Goal: Task Accomplishment & Management: Use online tool/utility

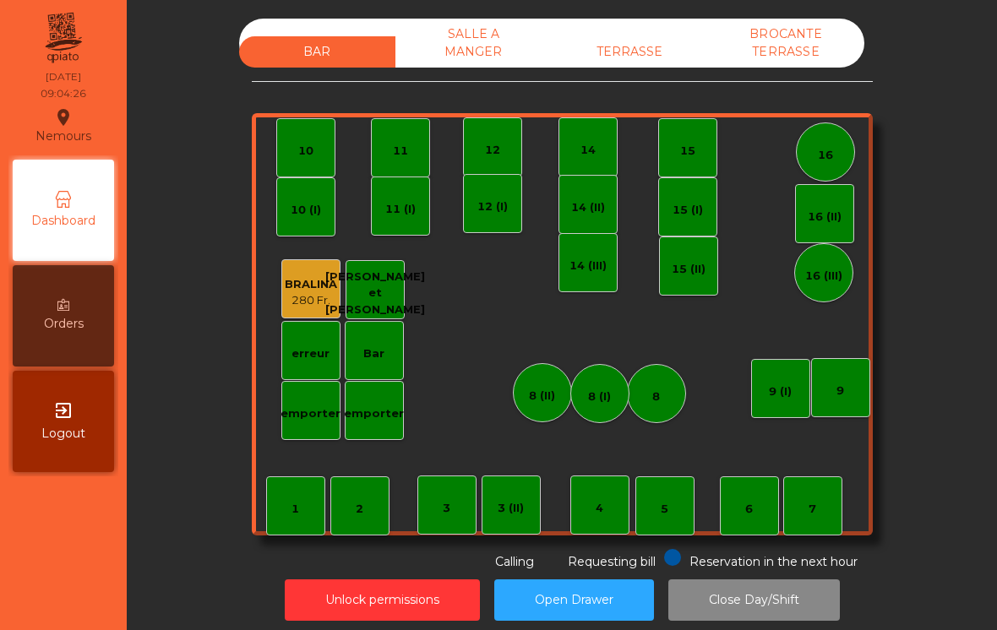
click at [813, 514] on div "7" at bounding box center [812, 509] width 8 height 17
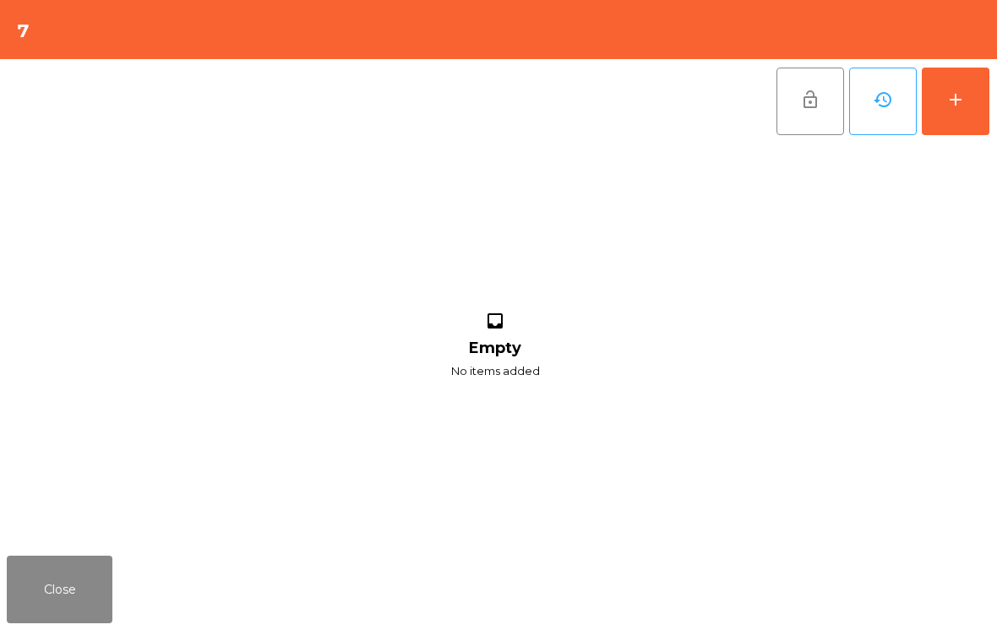
click at [929, 109] on button "add" at bounding box center [956, 102] width 68 height 68
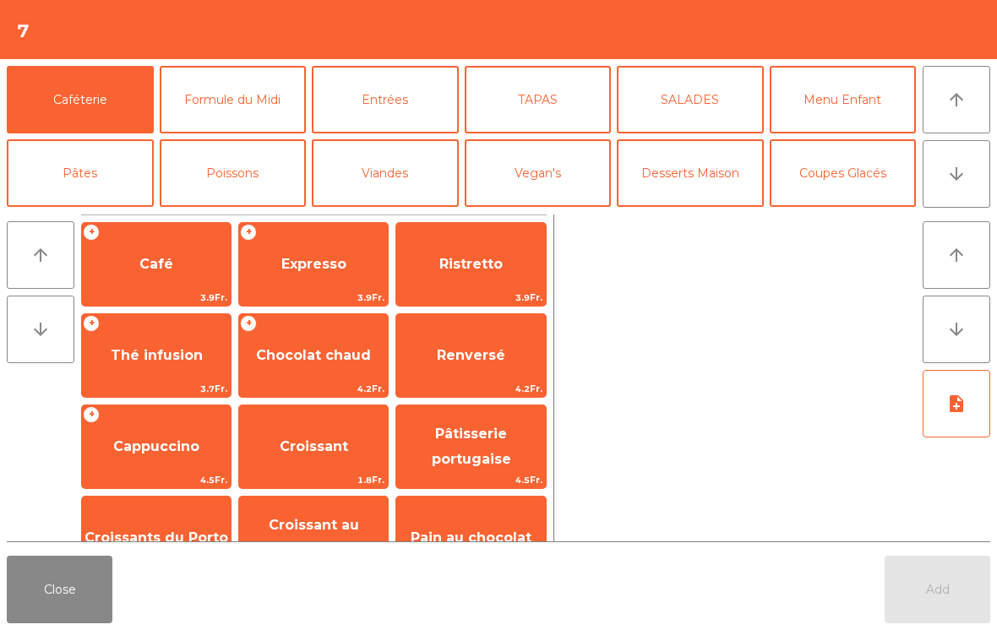
click at [142, 251] on span "Café" at bounding box center [156, 265] width 149 height 46
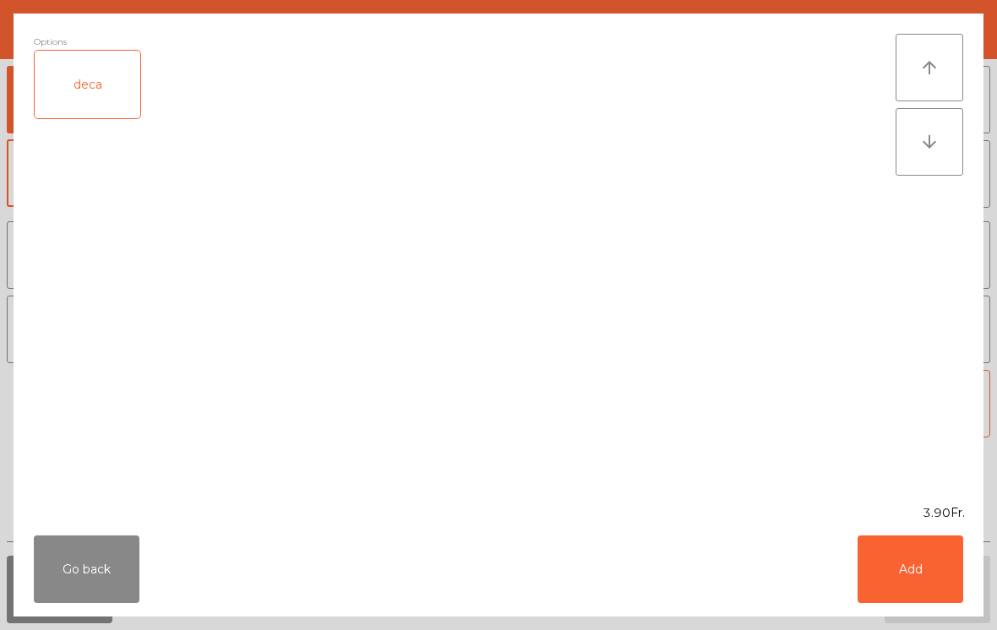
click at [878, 585] on button "Add" at bounding box center [910, 570] width 106 height 68
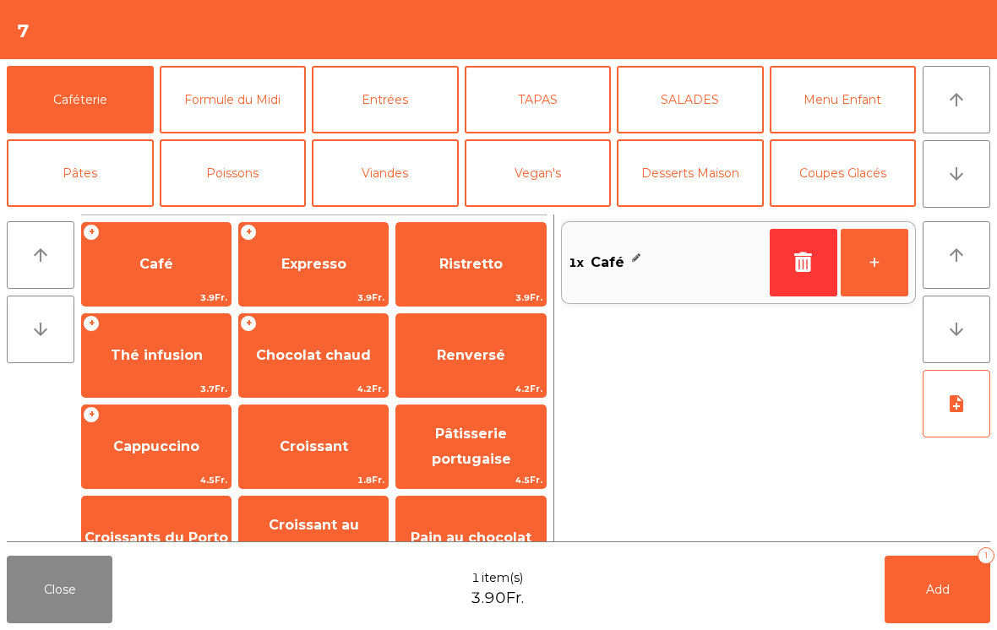
click at [913, 597] on button "Add 1" at bounding box center [937, 590] width 106 height 68
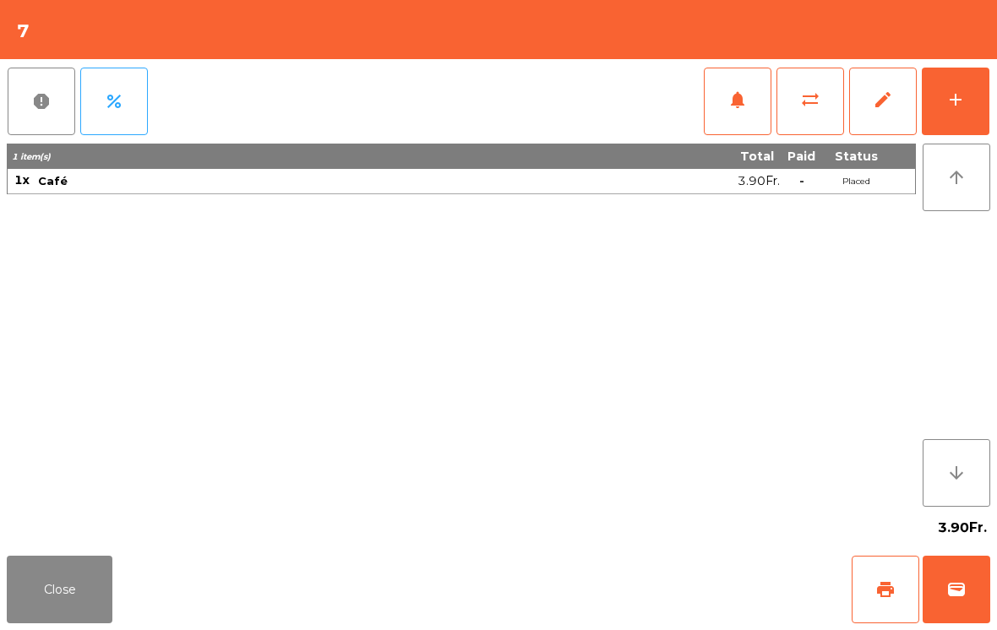
click at [79, 617] on button "Close" at bounding box center [60, 590] width 106 height 68
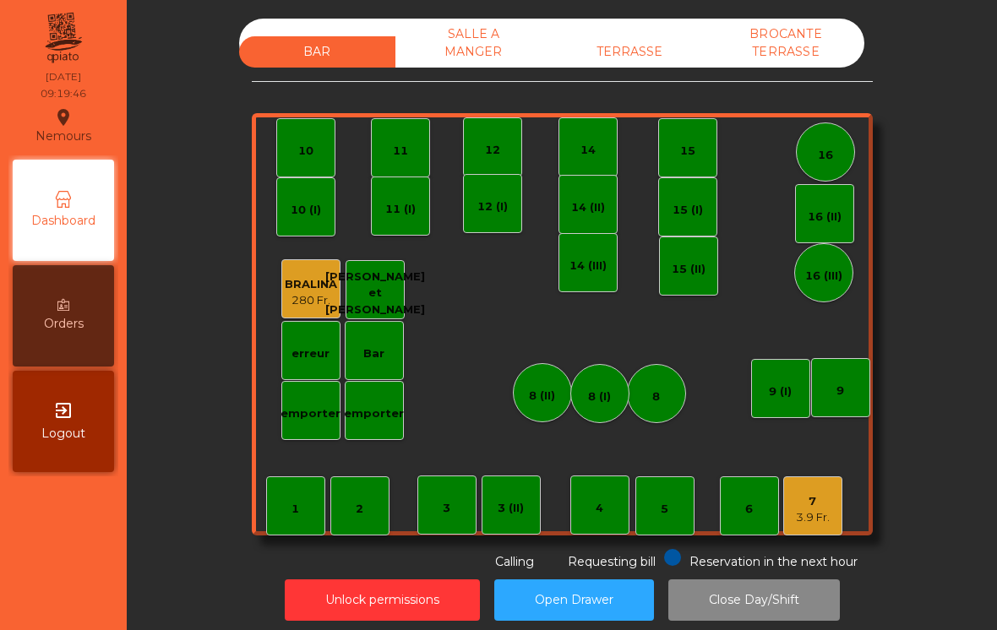
click at [824, 506] on div "7" at bounding box center [813, 501] width 34 height 17
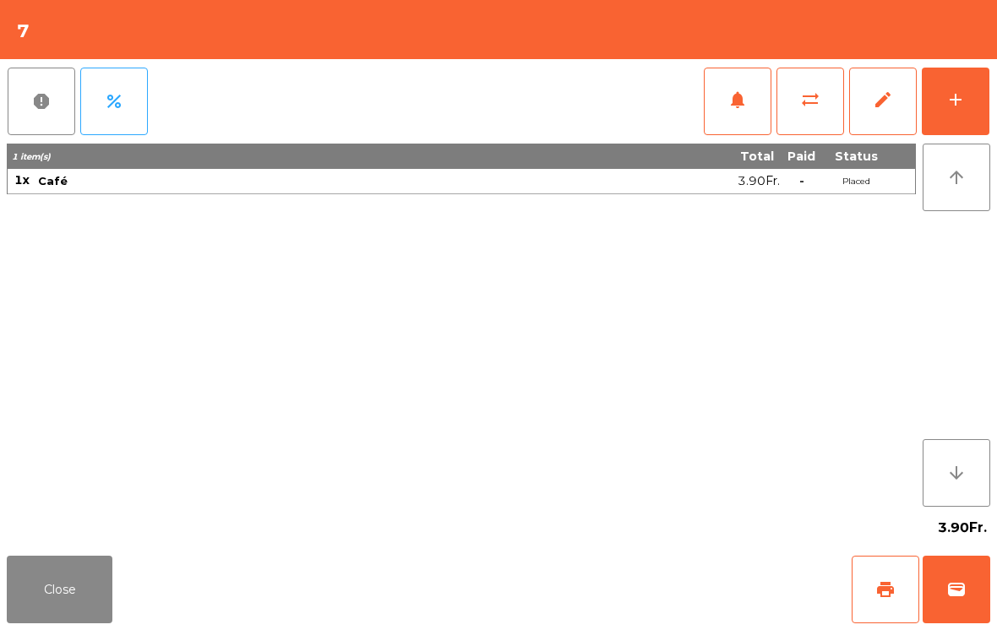
click at [96, 582] on button "Close" at bounding box center [60, 590] width 106 height 68
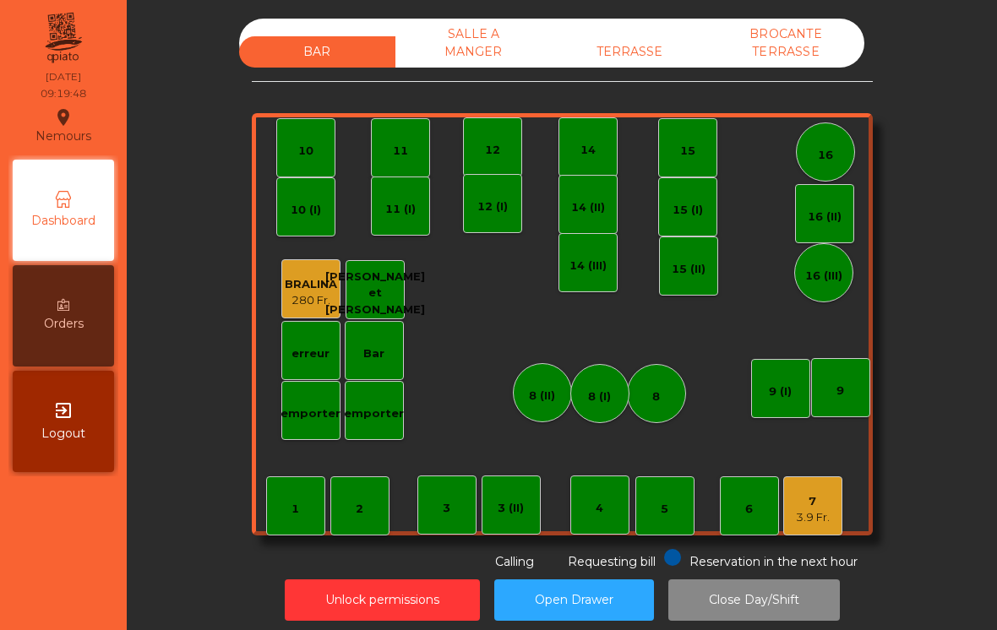
click at [641, 66] on div "TERRASSE" at bounding box center [630, 51] width 156 height 31
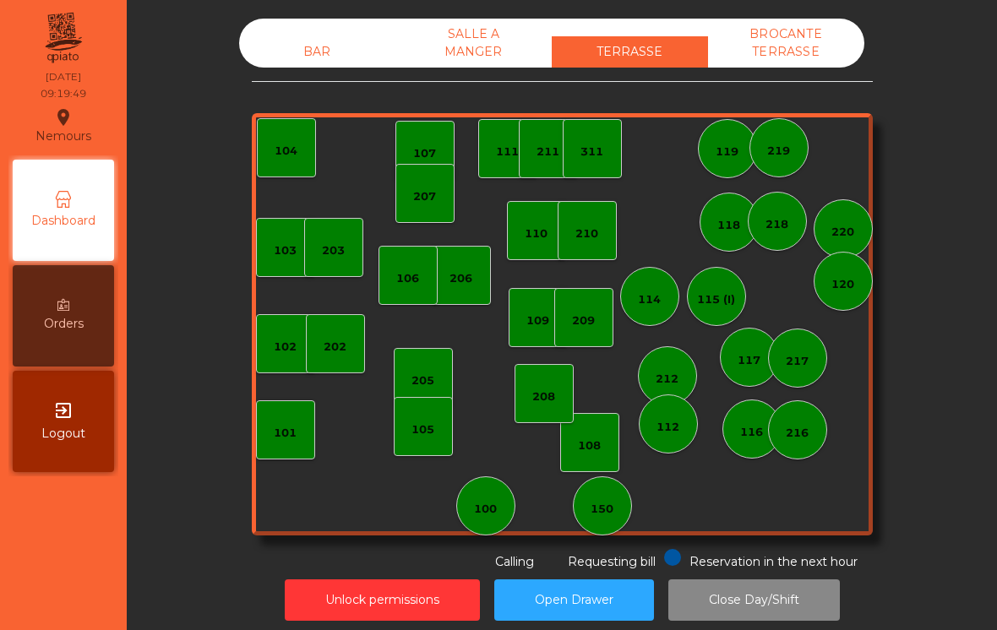
click at [615, 510] on div "150" at bounding box center [602, 505] width 59 height 59
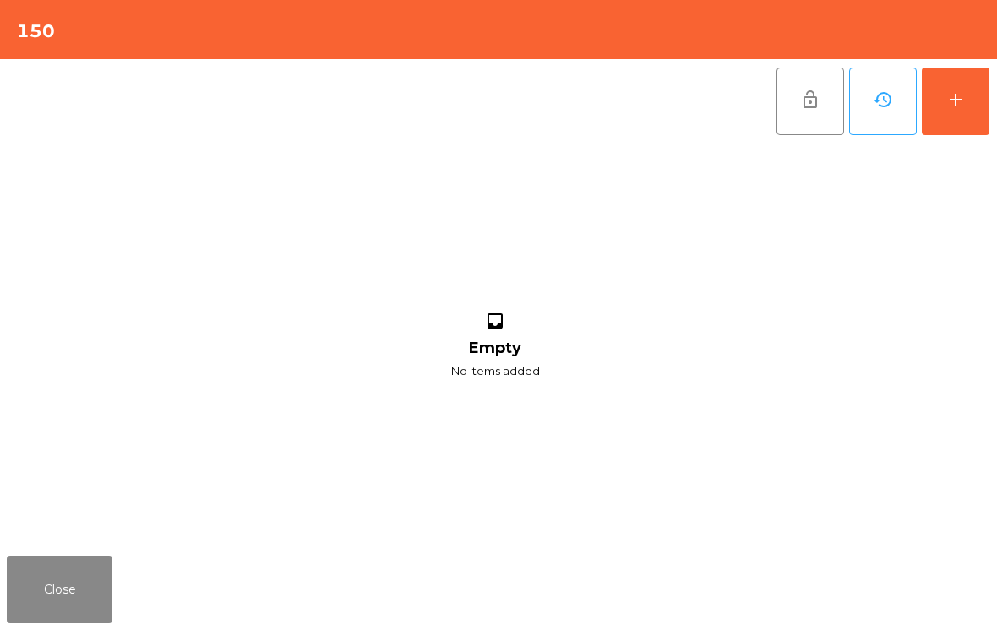
click at [977, 84] on button "add" at bounding box center [956, 102] width 68 height 68
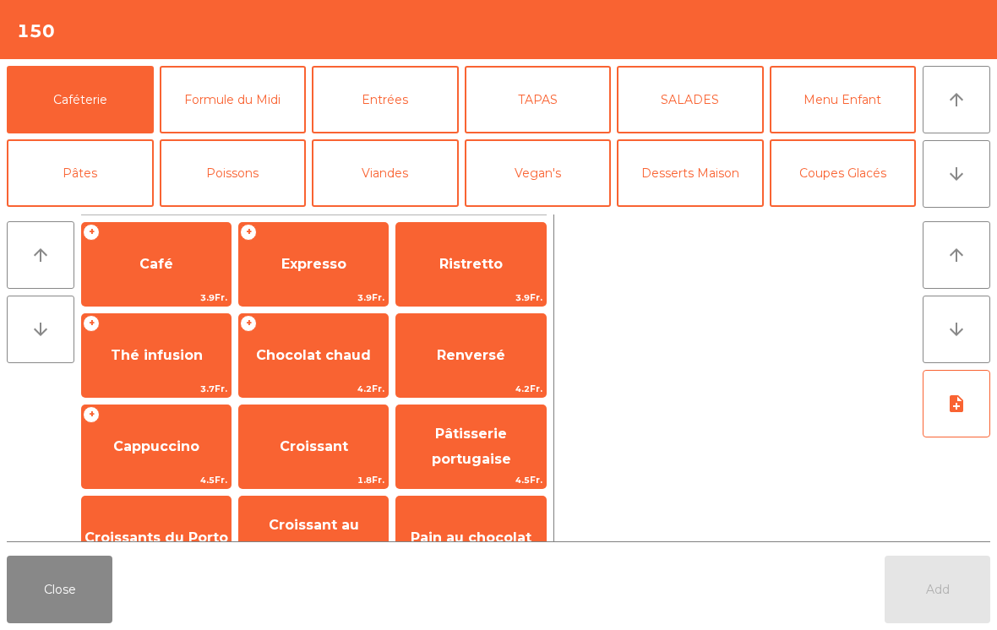
click at [321, 290] on span "3.9Fr." at bounding box center [313, 298] width 149 height 16
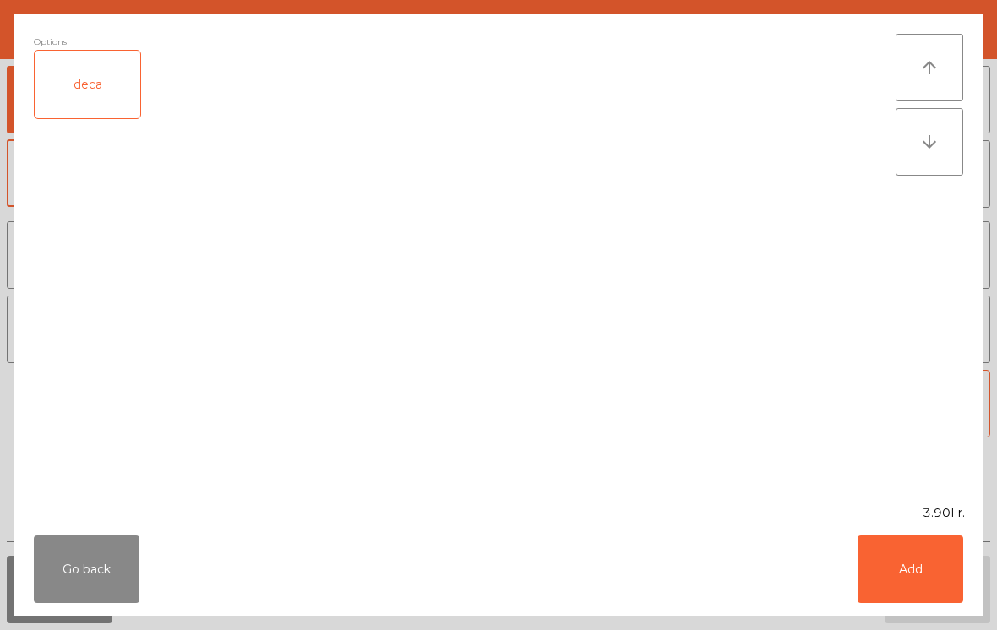
click at [901, 569] on button "Add" at bounding box center [910, 570] width 106 height 68
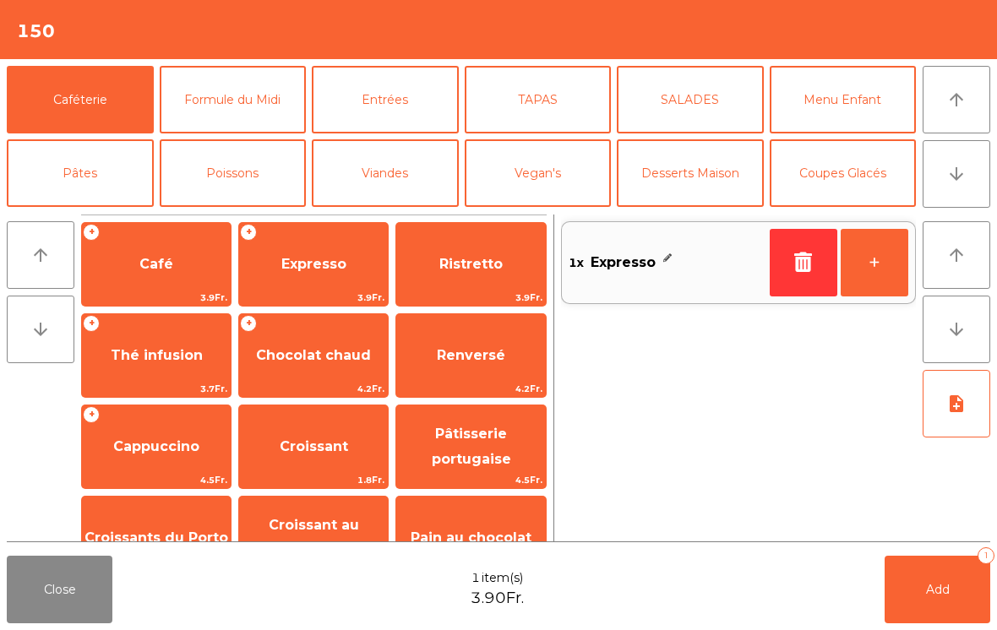
click at [488, 268] on span "Ristretto" at bounding box center [470, 264] width 63 height 16
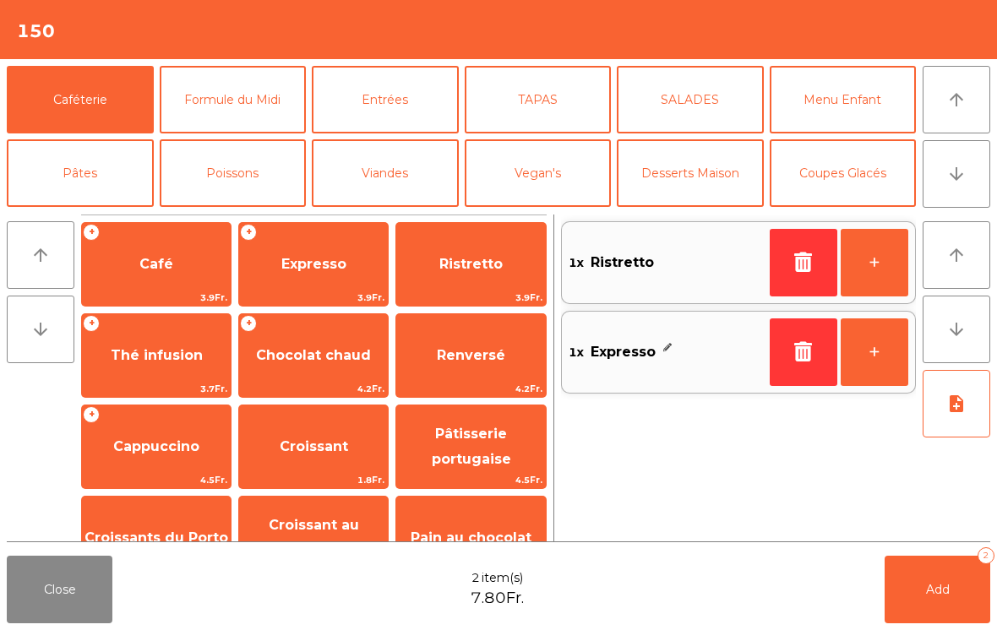
click at [940, 596] on span "Add" at bounding box center [938, 589] width 24 height 15
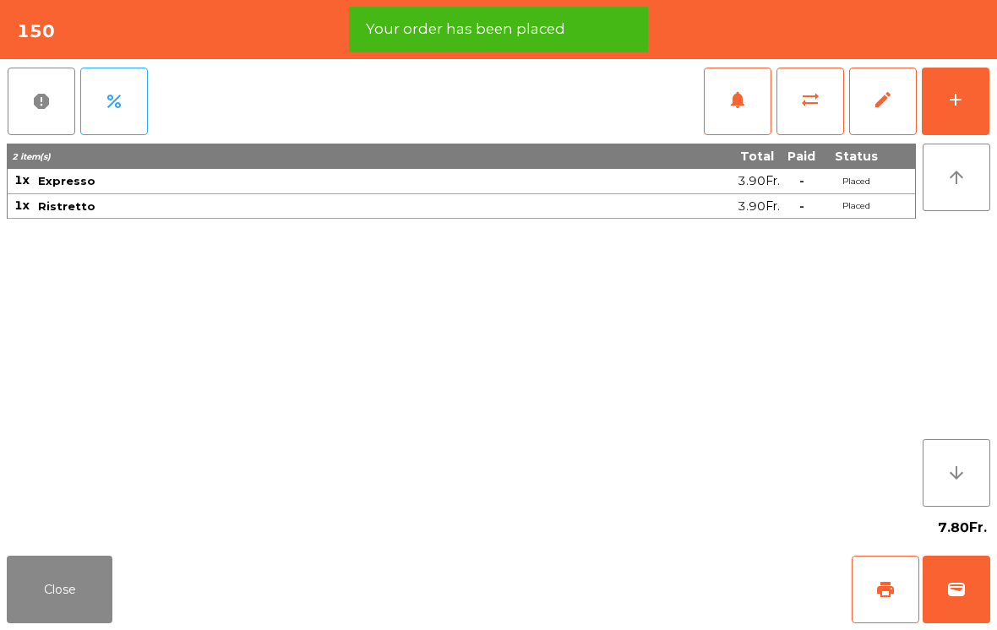
click at [949, 115] on button "add" at bounding box center [956, 102] width 68 height 68
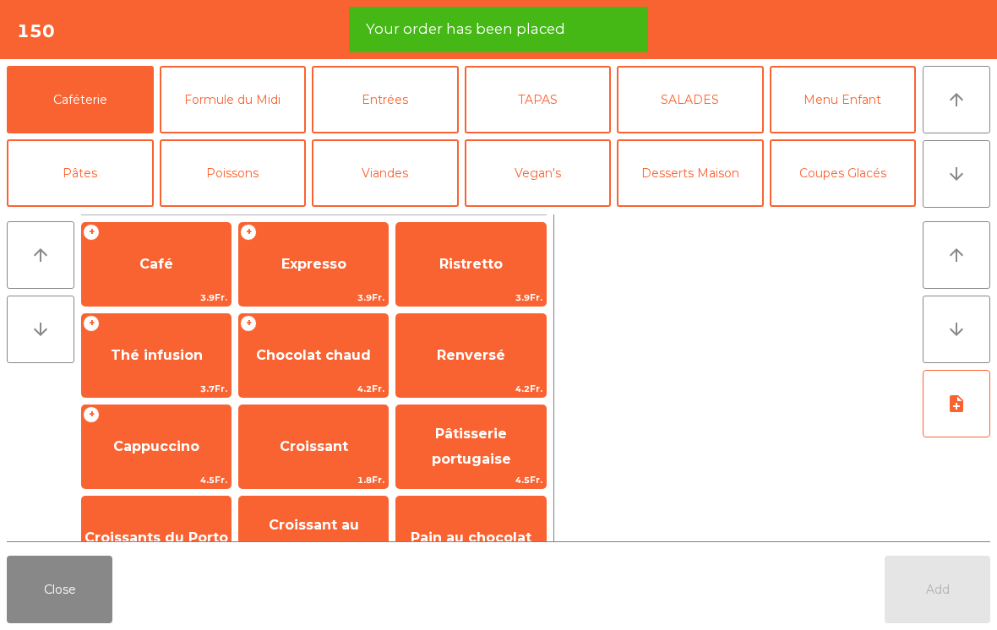
click at [189, 253] on span "Café" at bounding box center [156, 265] width 149 height 46
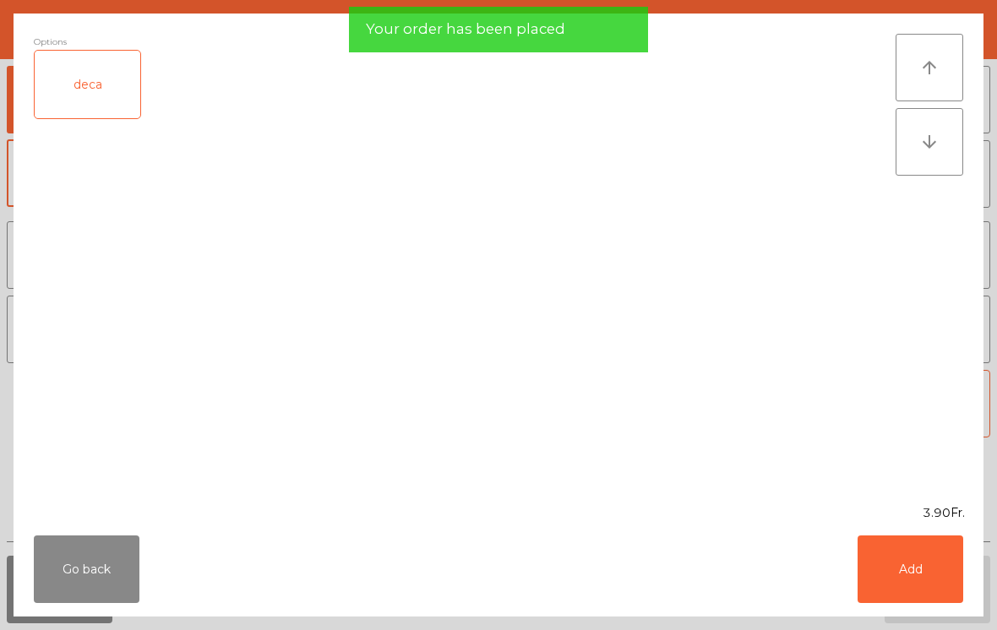
click at [890, 573] on button "Add" at bounding box center [910, 570] width 106 height 68
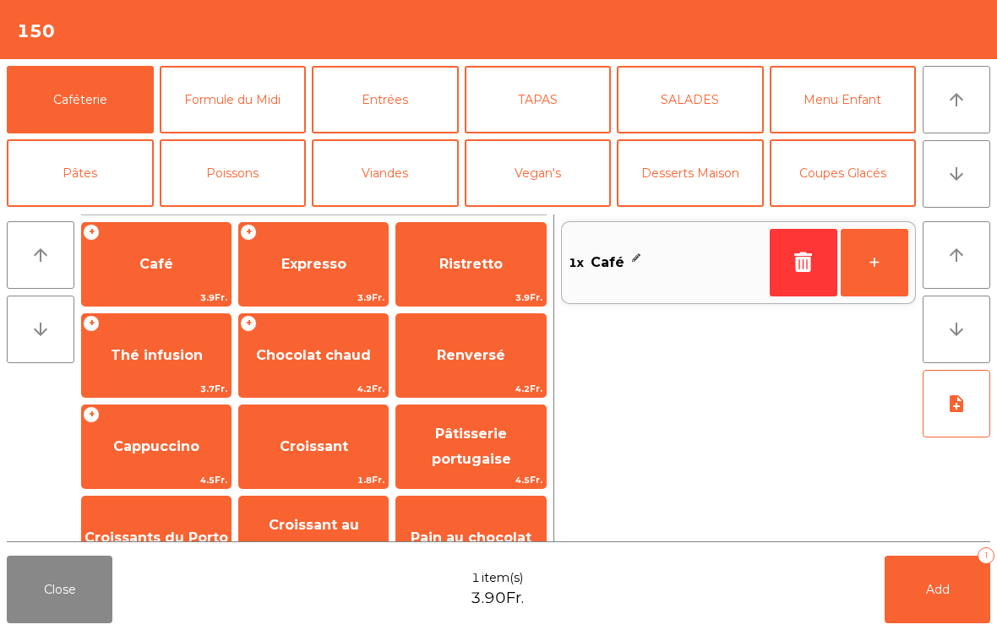
click at [327, 366] on span "Chocolat chaud" at bounding box center [313, 356] width 149 height 46
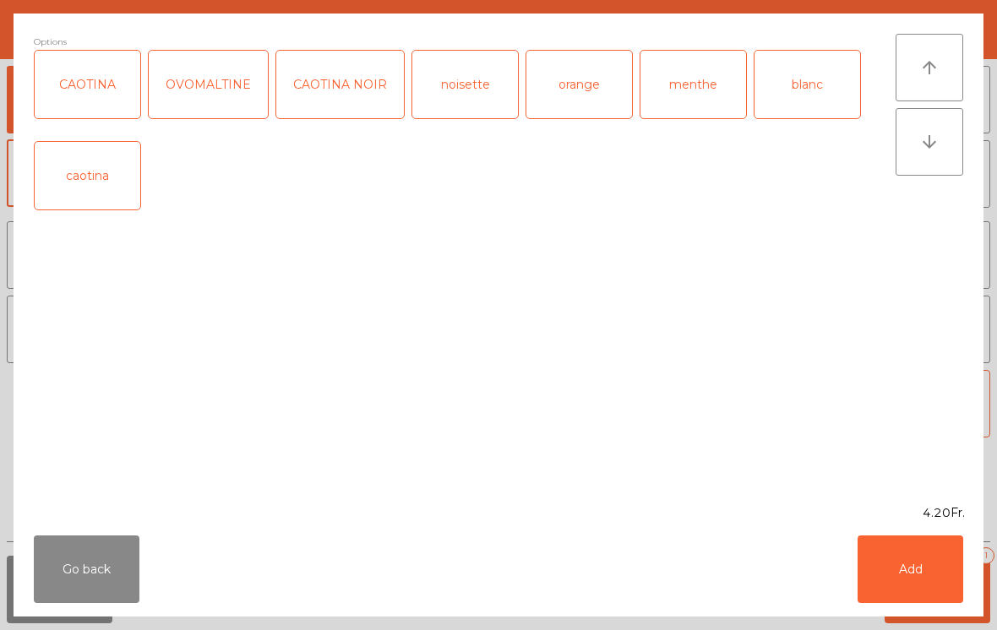
click at [917, 575] on button "Add" at bounding box center [910, 570] width 106 height 68
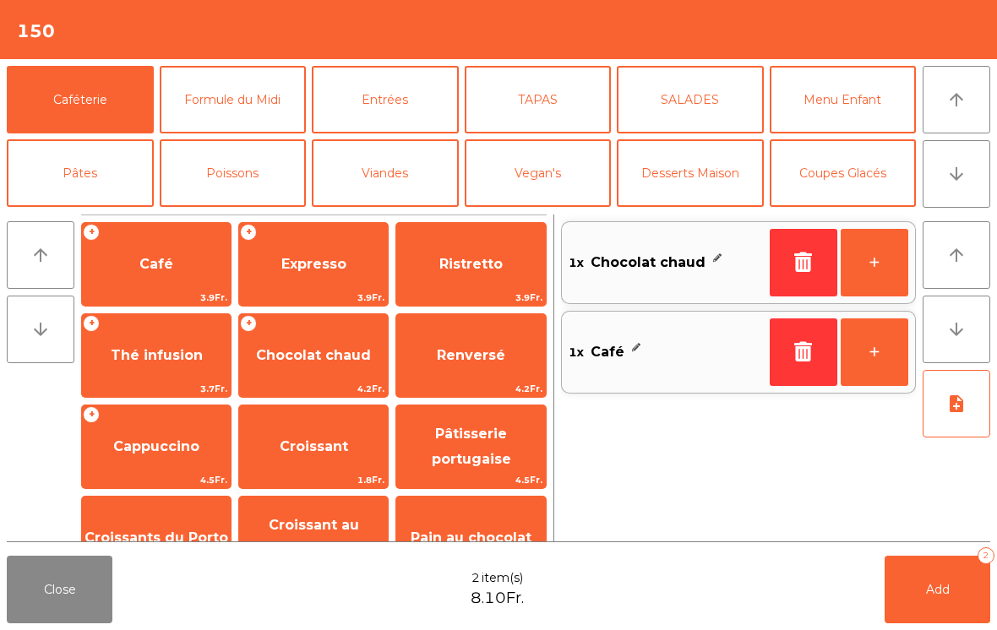
click at [171, 527] on span "Croissants du Porto" at bounding box center [156, 538] width 149 height 46
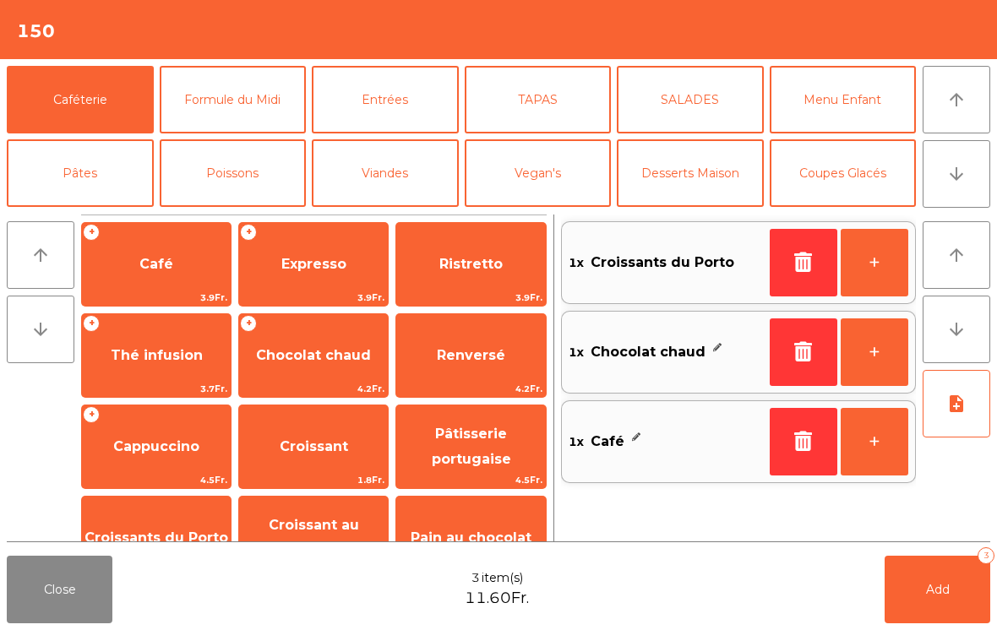
click at [931, 595] on span "Add" at bounding box center [938, 589] width 24 height 15
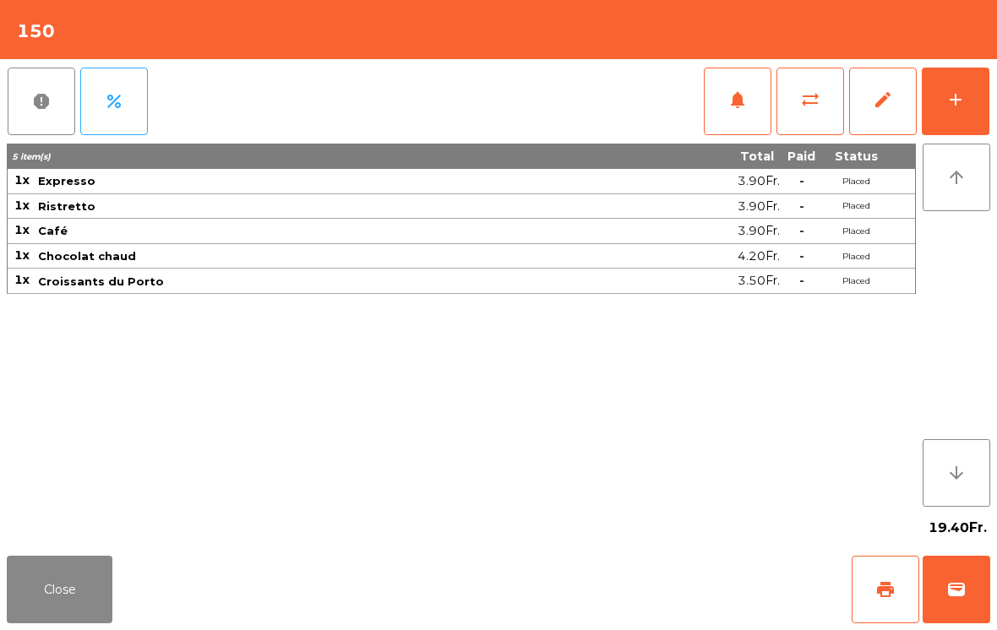
click at [68, 590] on button "Close" at bounding box center [60, 590] width 106 height 68
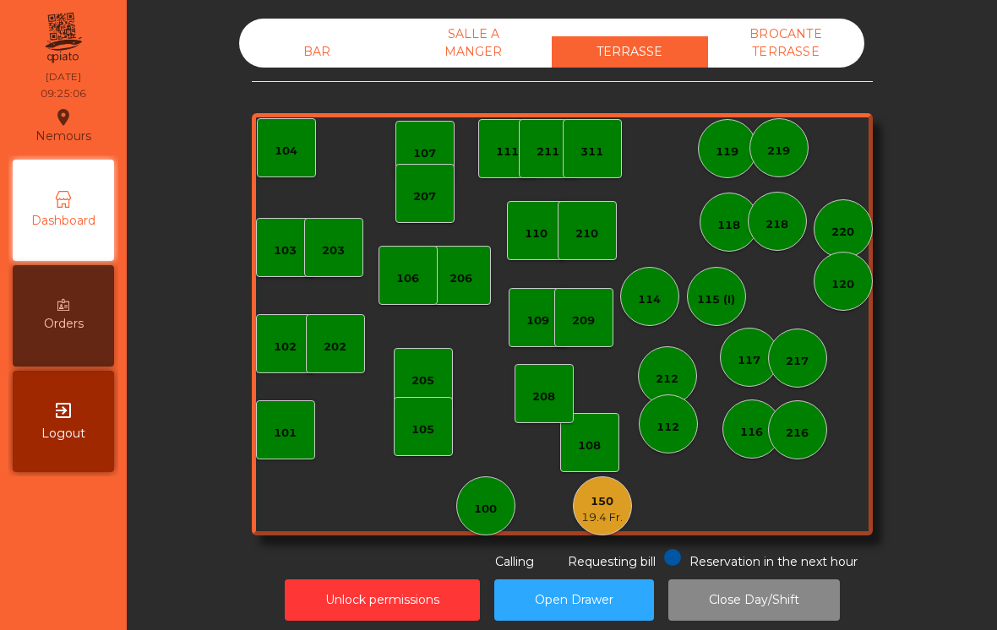
click at [323, 41] on div "BAR" at bounding box center [317, 51] width 156 height 31
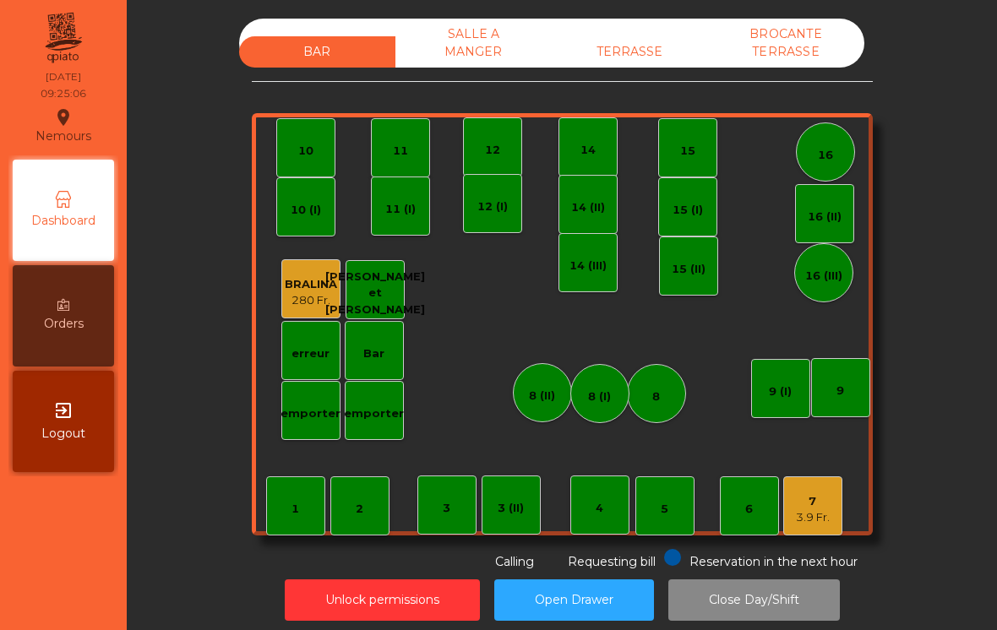
click at [835, 519] on div "7 3.9 Fr." at bounding box center [812, 505] width 59 height 59
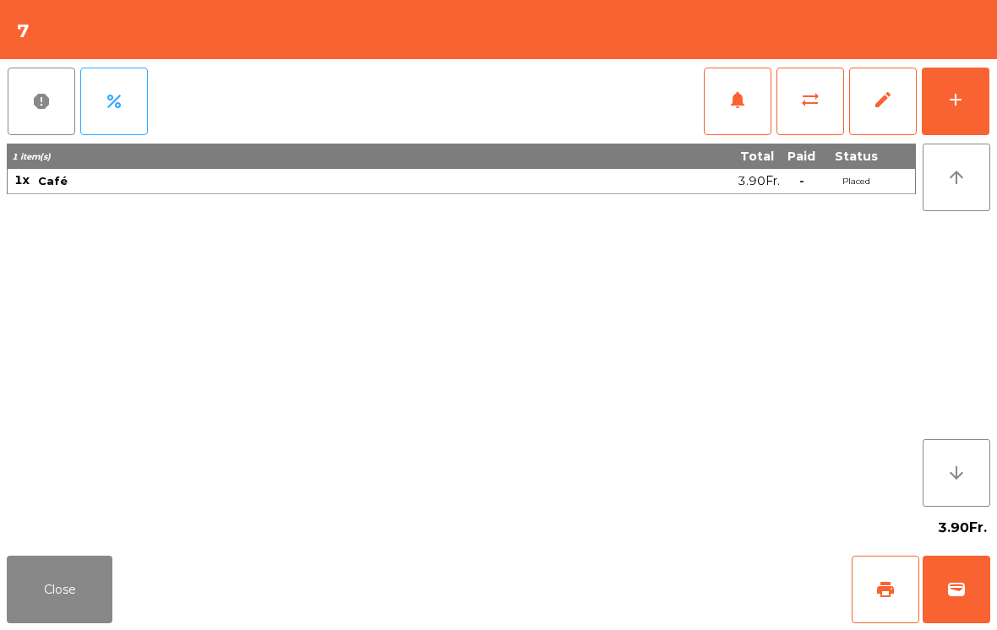
click at [954, 107] on div "add" at bounding box center [955, 100] width 20 height 20
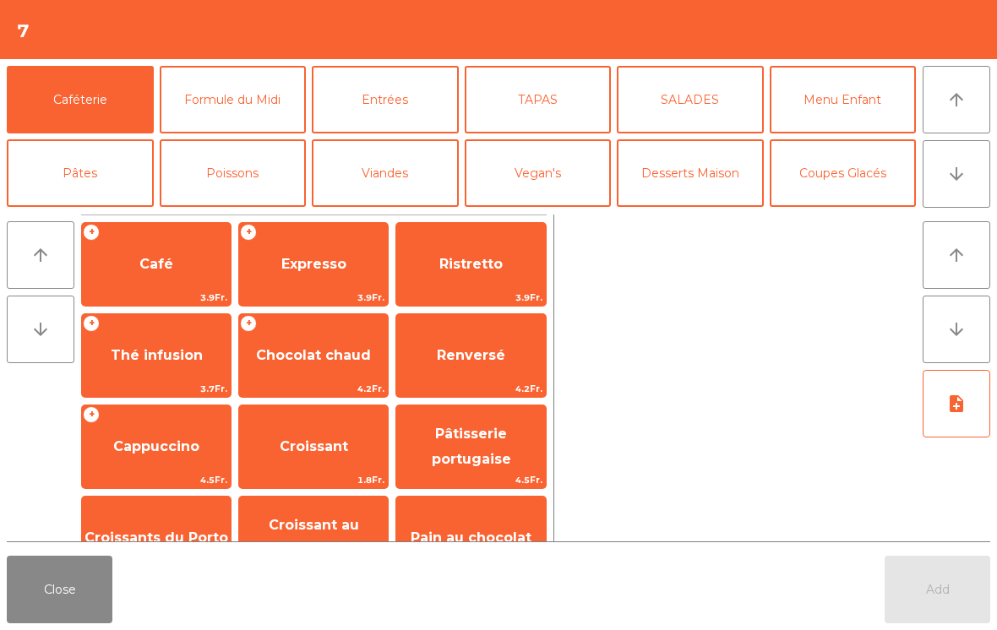
click at [154, 278] on span "Café" at bounding box center [156, 265] width 149 height 46
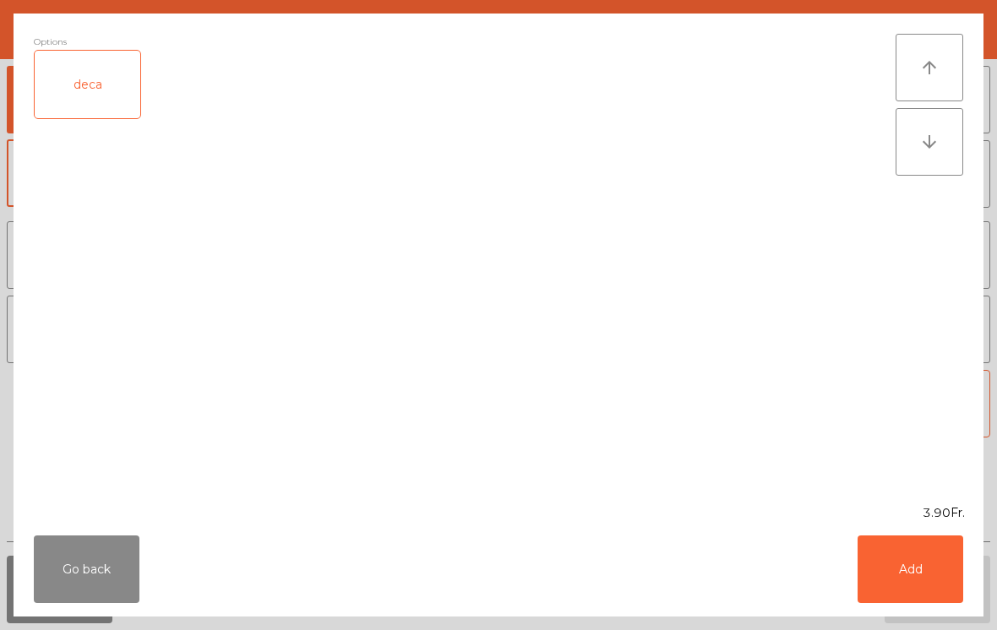
click at [936, 575] on button "Add" at bounding box center [910, 570] width 106 height 68
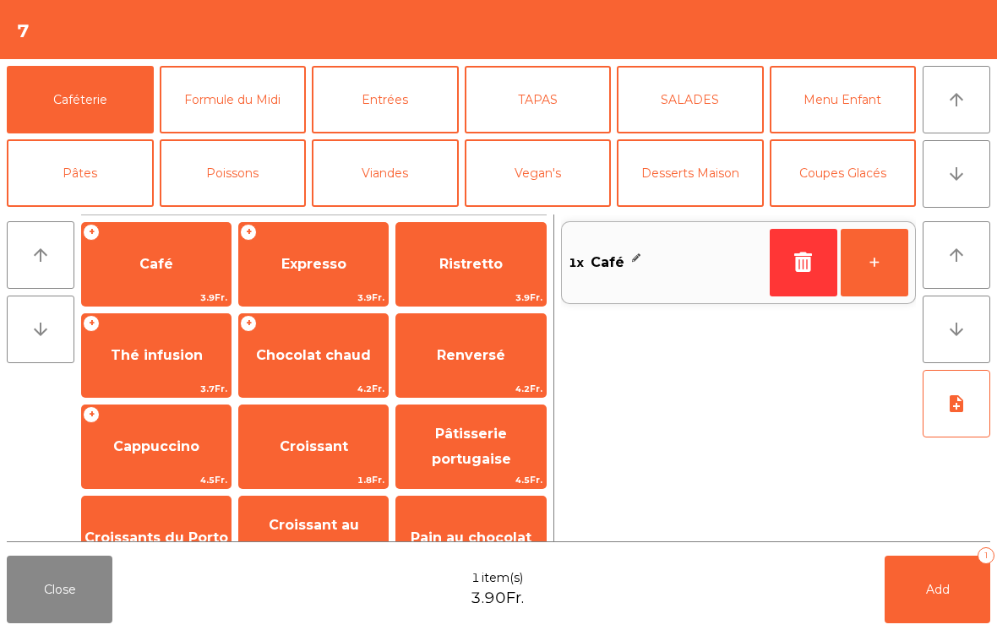
click at [874, 260] on button "+" at bounding box center [874, 263] width 68 height 68
click at [326, 450] on span "Croissant" at bounding box center [314, 446] width 68 height 16
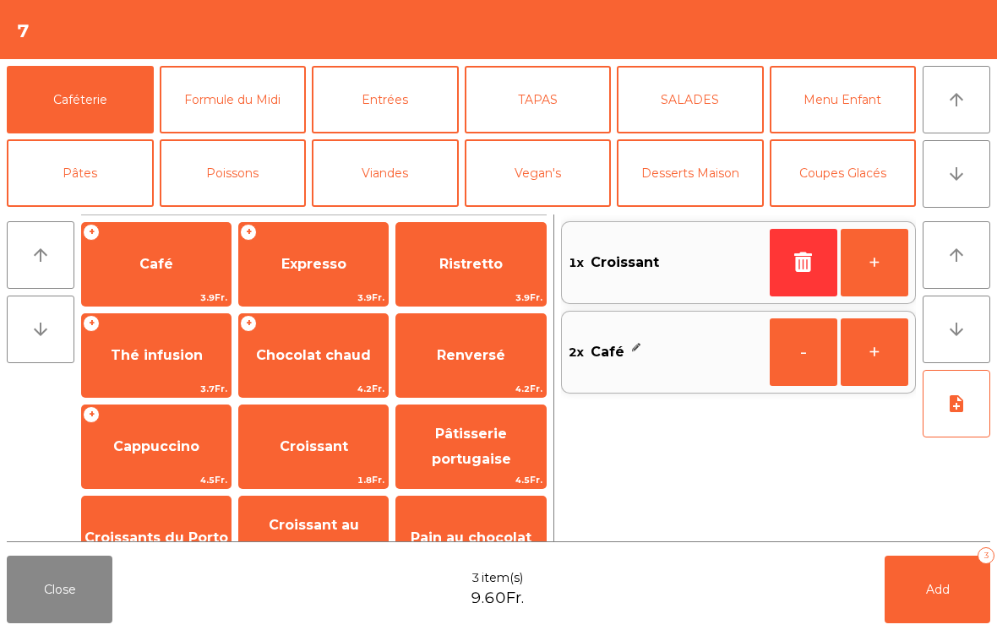
click at [880, 275] on button "+" at bounding box center [874, 263] width 68 height 68
click at [937, 593] on span "Add" at bounding box center [938, 589] width 24 height 15
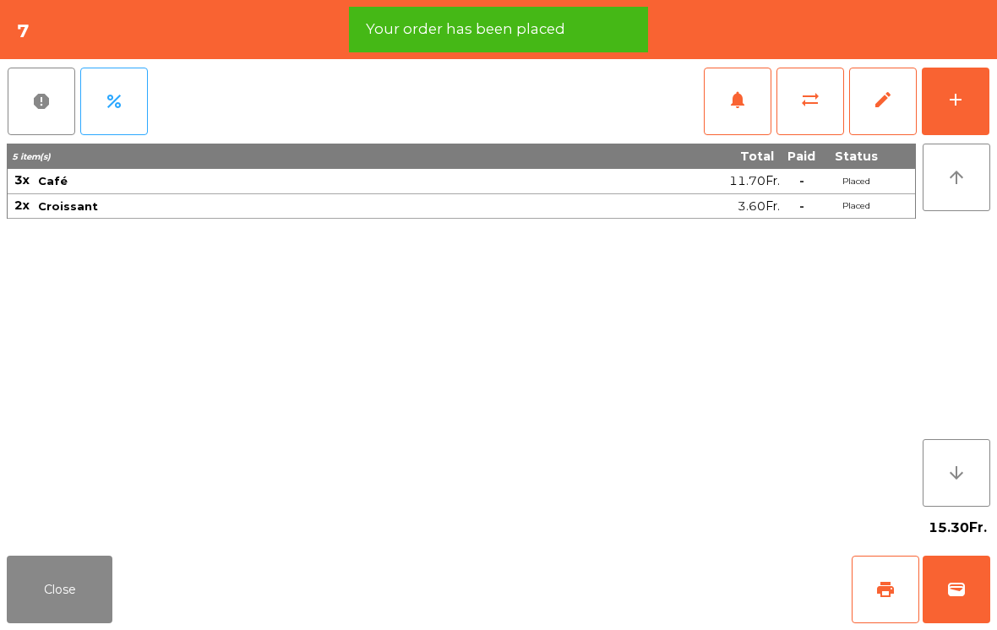
click at [892, 598] on span "print" at bounding box center [885, 589] width 20 height 20
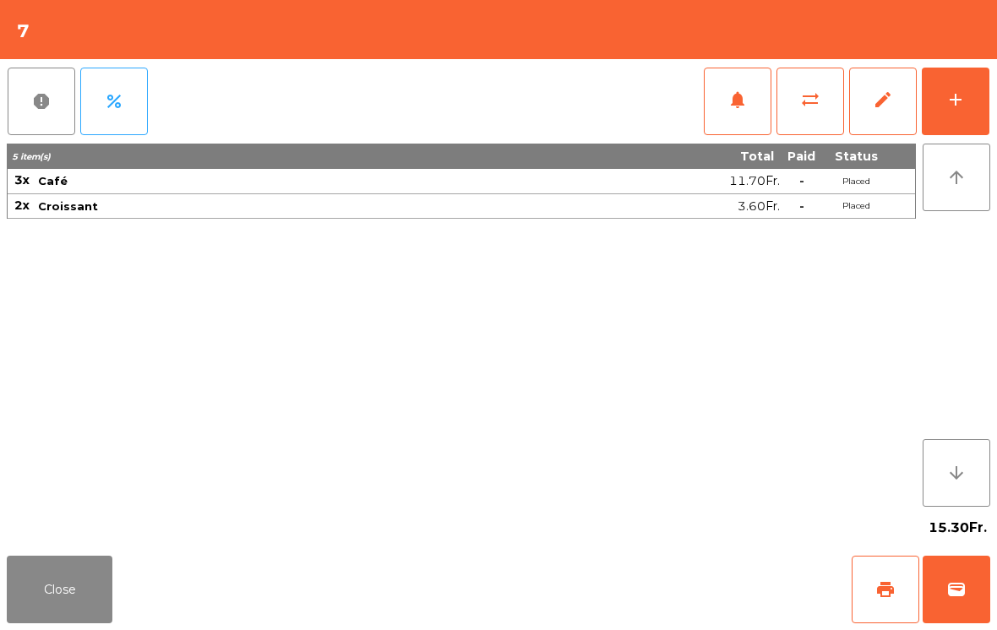
click at [59, 608] on button "Close" at bounding box center [60, 590] width 106 height 68
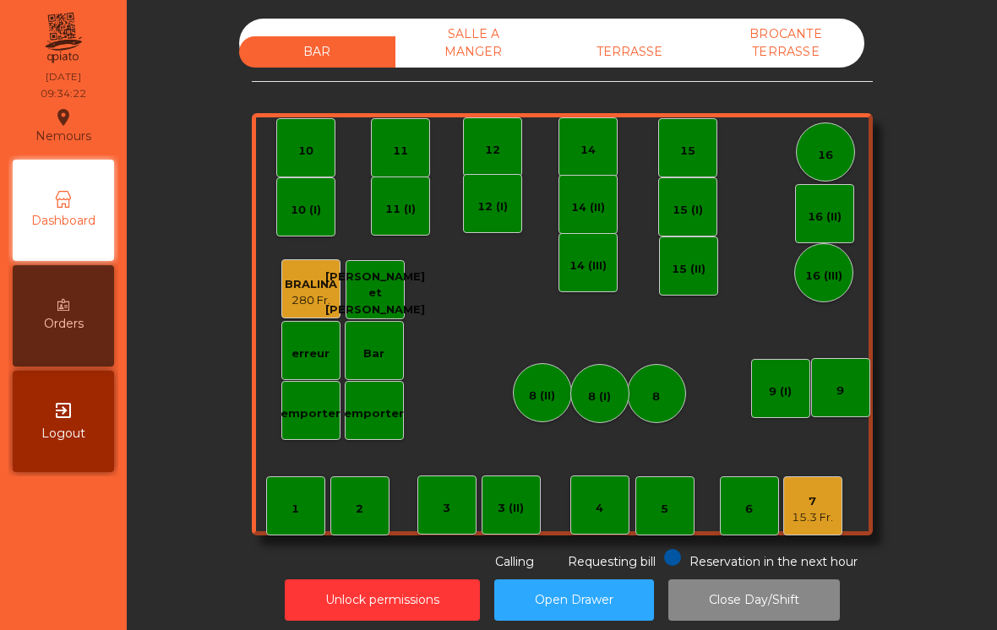
click at [664, 50] on div "TERRASSE" at bounding box center [630, 51] width 156 height 31
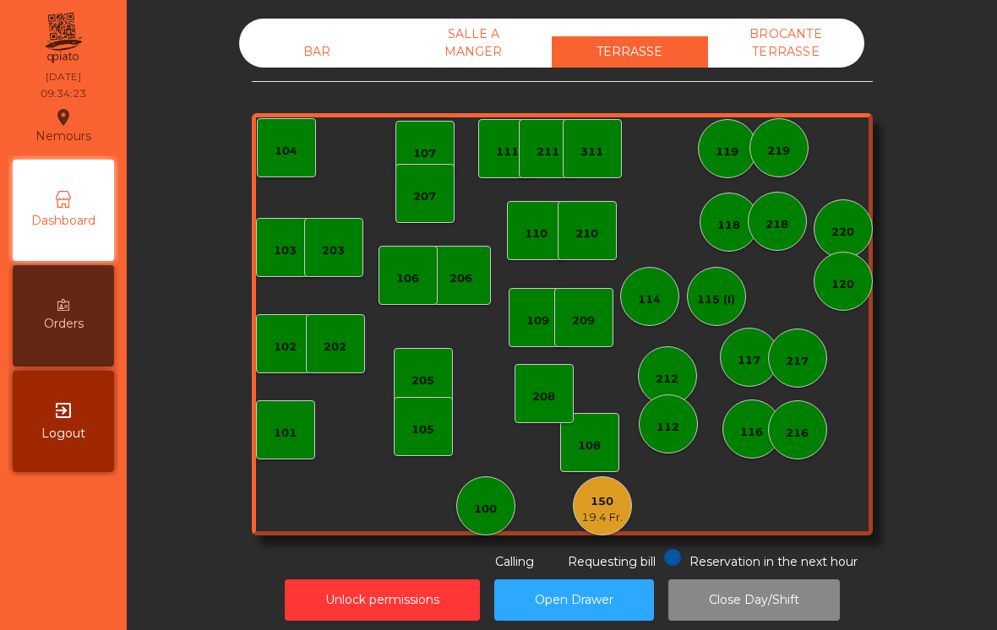
click at [599, 510] on div "19.4 Fr." at bounding box center [601, 517] width 41 height 17
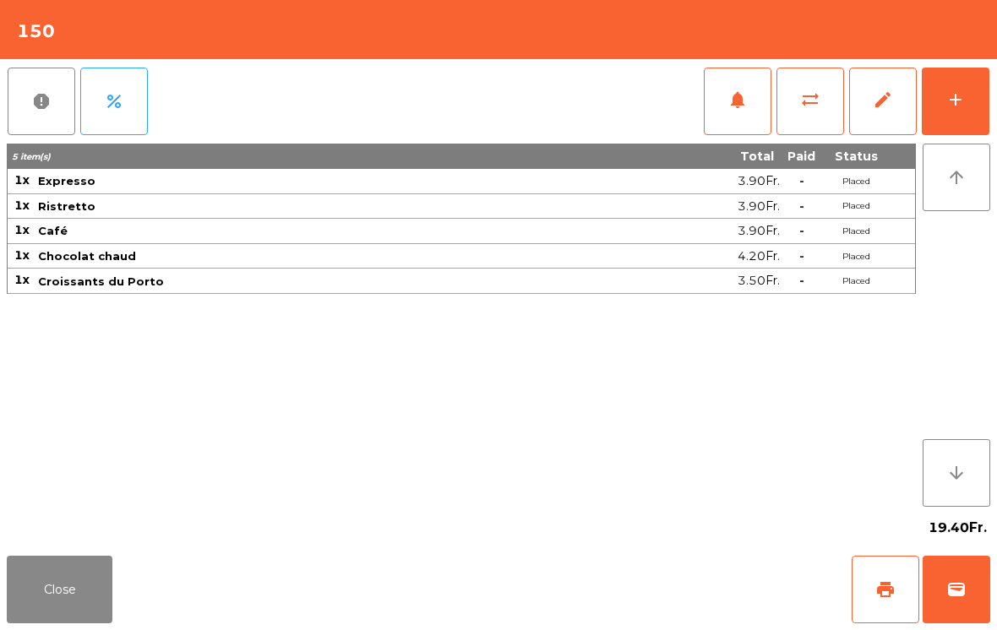
click at [954, 111] on button "add" at bounding box center [956, 102] width 68 height 68
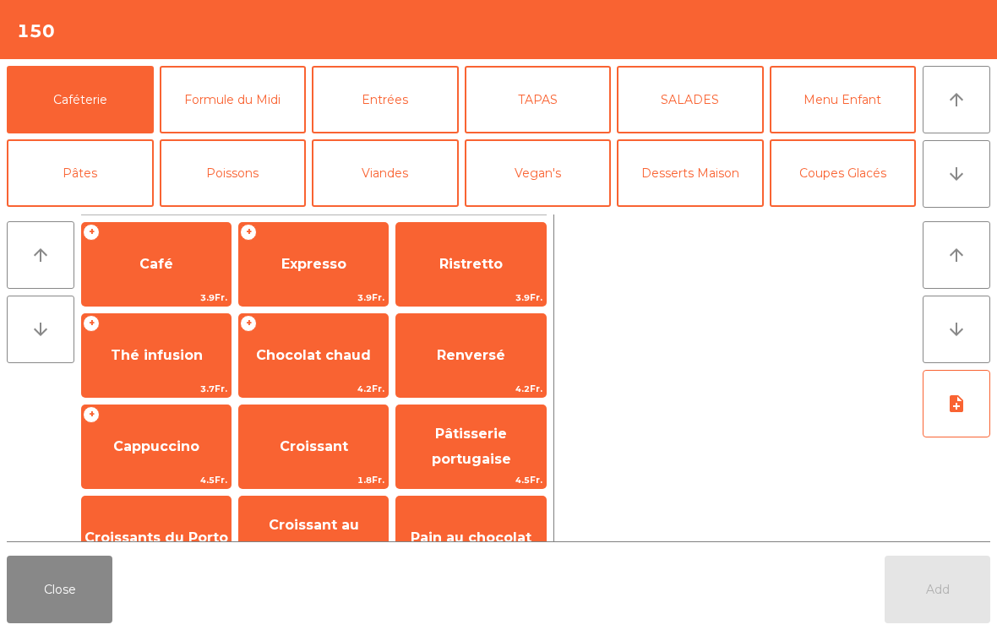
click at [338, 272] on span "Expresso" at bounding box center [313, 264] width 65 height 16
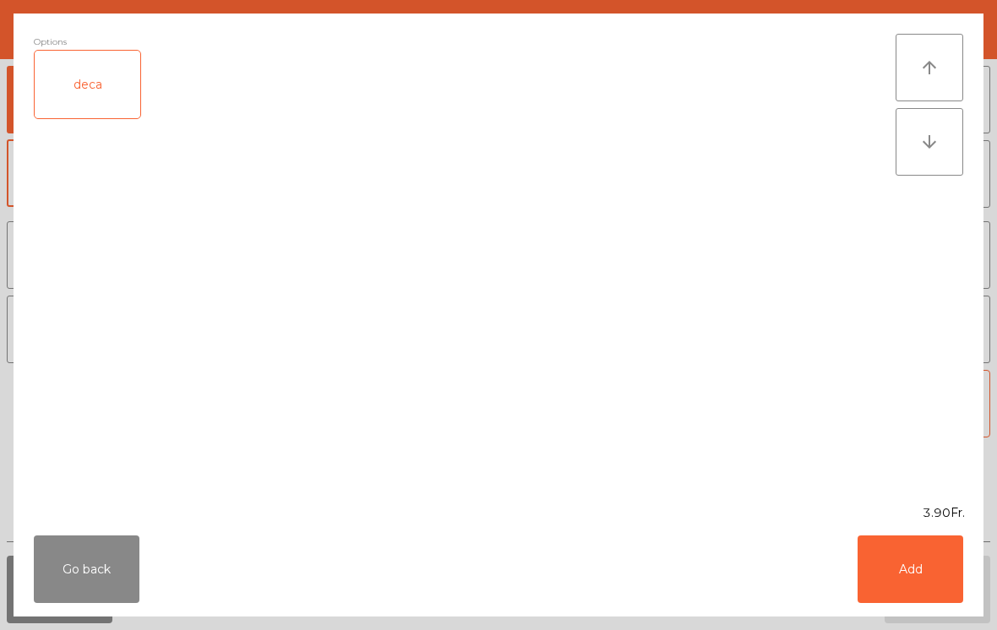
click at [71, 574] on button "Go back" at bounding box center [87, 570] width 106 height 68
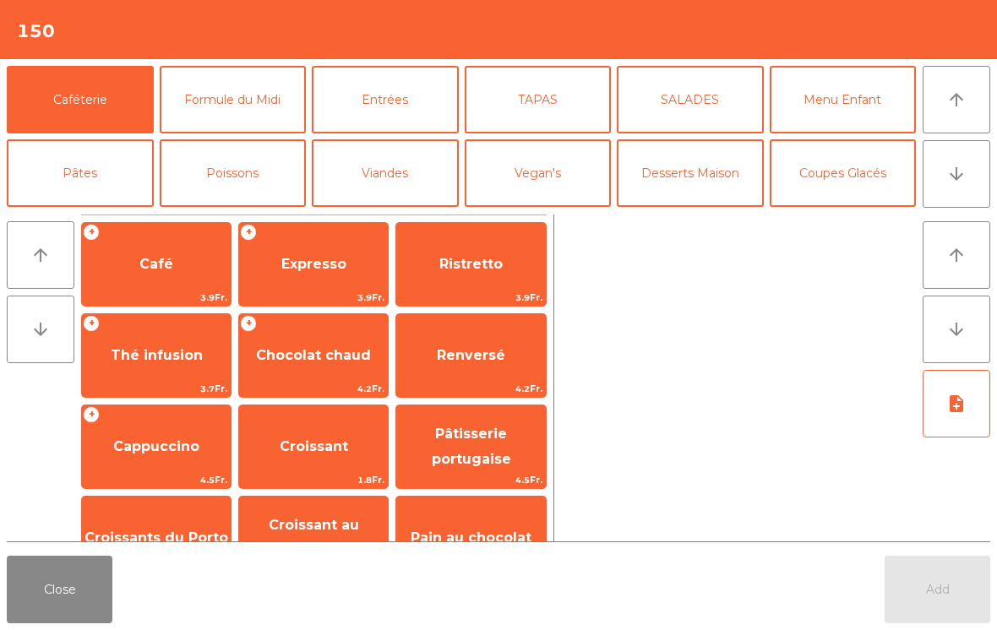
click at [480, 270] on span "Ristretto" at bounding box center [470, 264] width 63 height 16
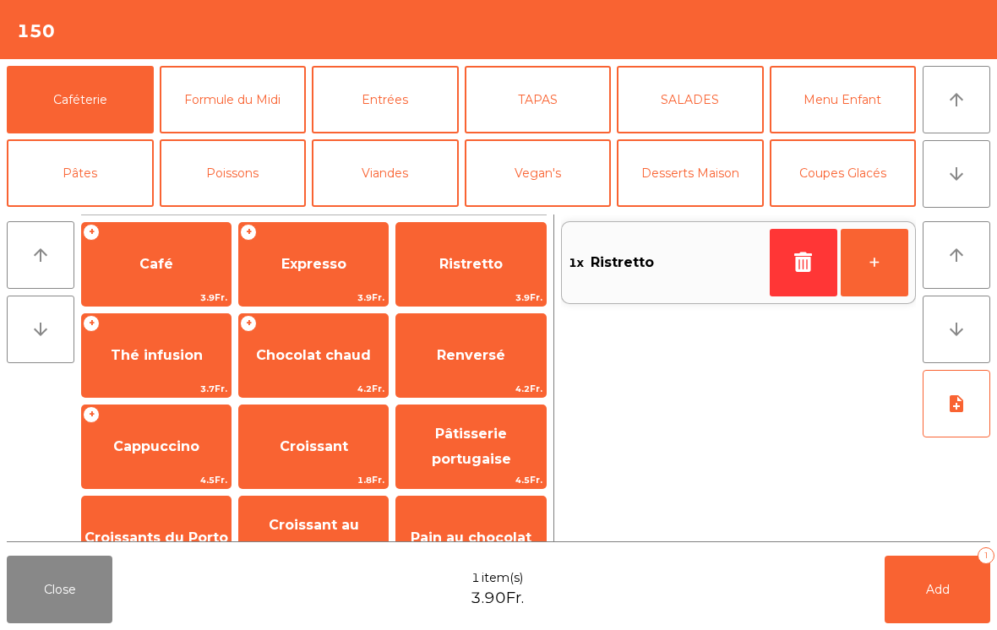
click at [923, 563] on button "Add 1" at bounding box center [937, 590] width 106 height 68
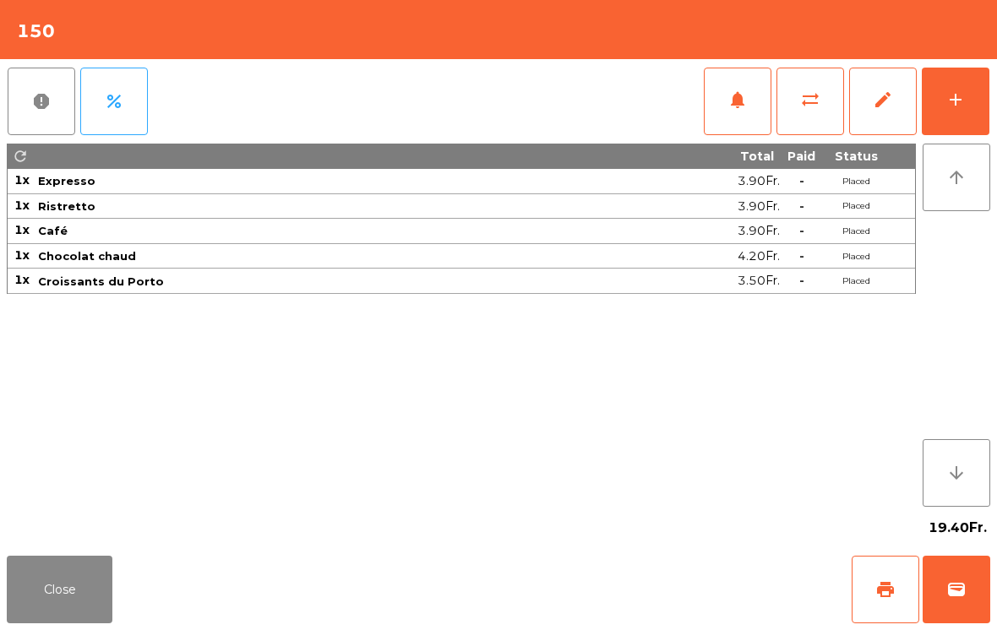
click at [885, 599] on span "print" at bounding box center [885, 589] width 20 height 20
click at [67, 591] on button "Close" at bounding box center [60, 590] width 106 height 68
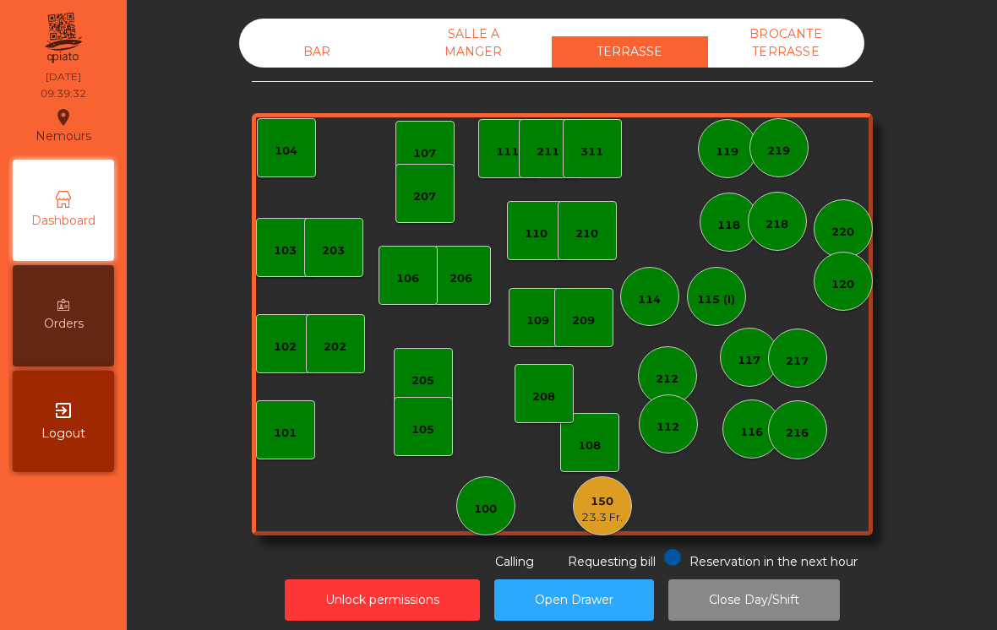
click at [617, 523] on div "23.3 Fr." at bounding box center [601, 517] width 41 height 17
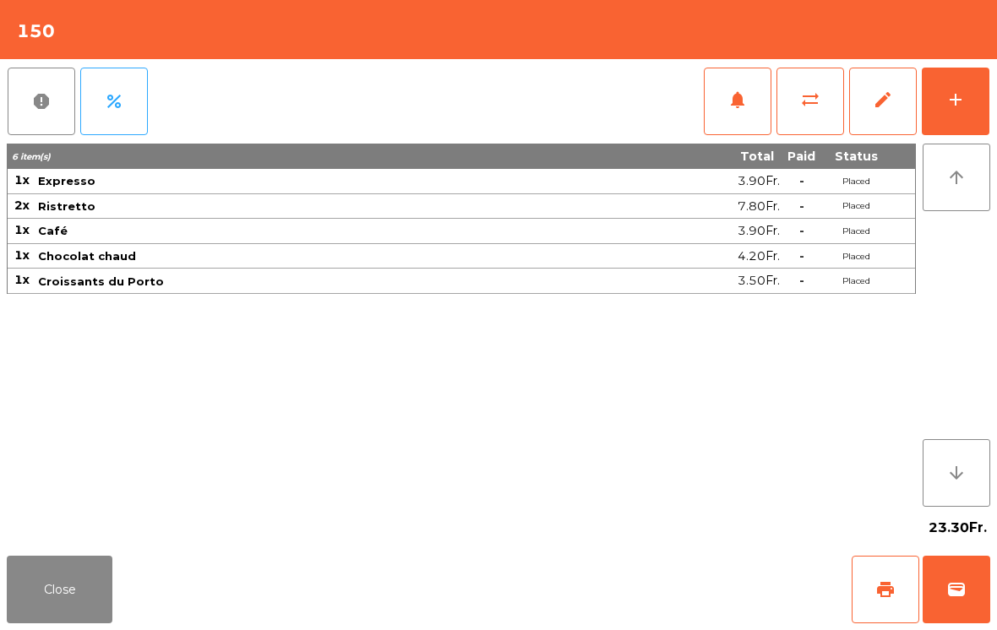
click at [961, 601] on button "wallet" at bounding box center [956, 590] width 68 height 68
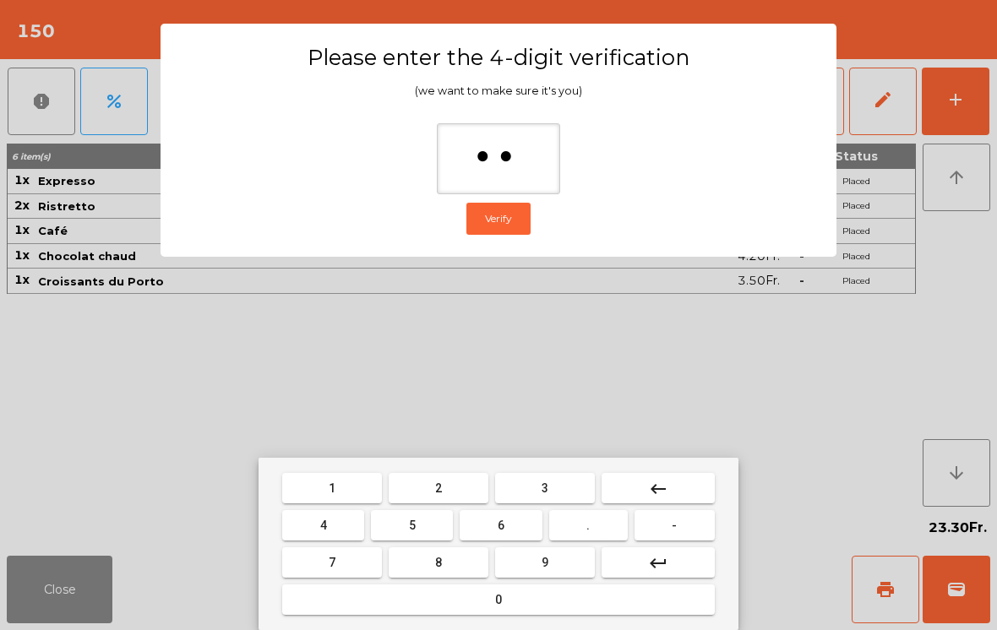
type input "***"
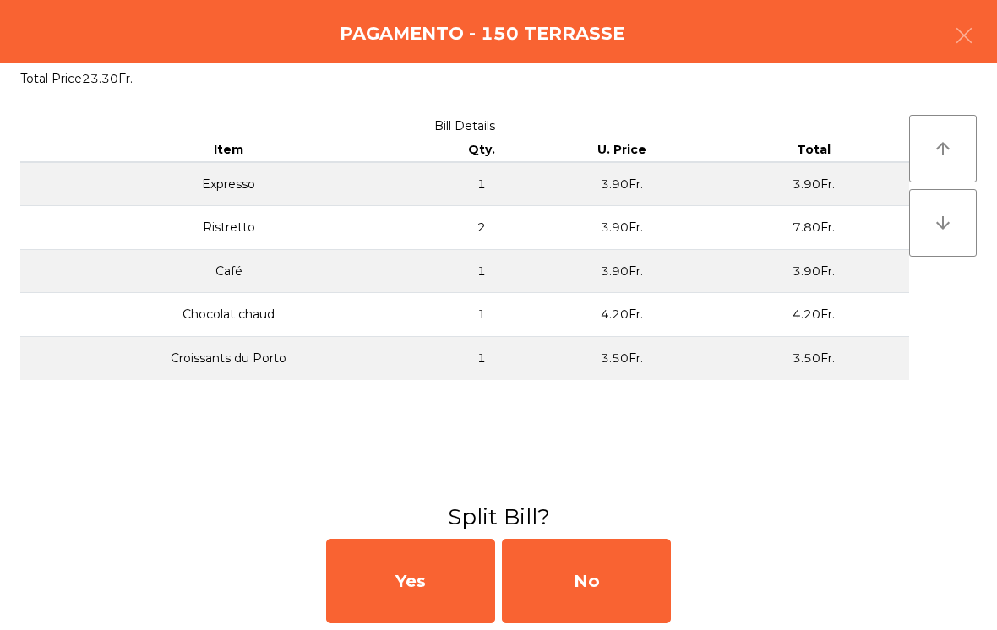
click at [614, 570] on div "No" at bounding box center [586, 581] width 169 height 84
click at [639, 575] on div "MB" at bounding box center [586, 581] width 169 height 84
click at [627, 590] on div "No" at bounding box center [586, 581] width 169 height 84
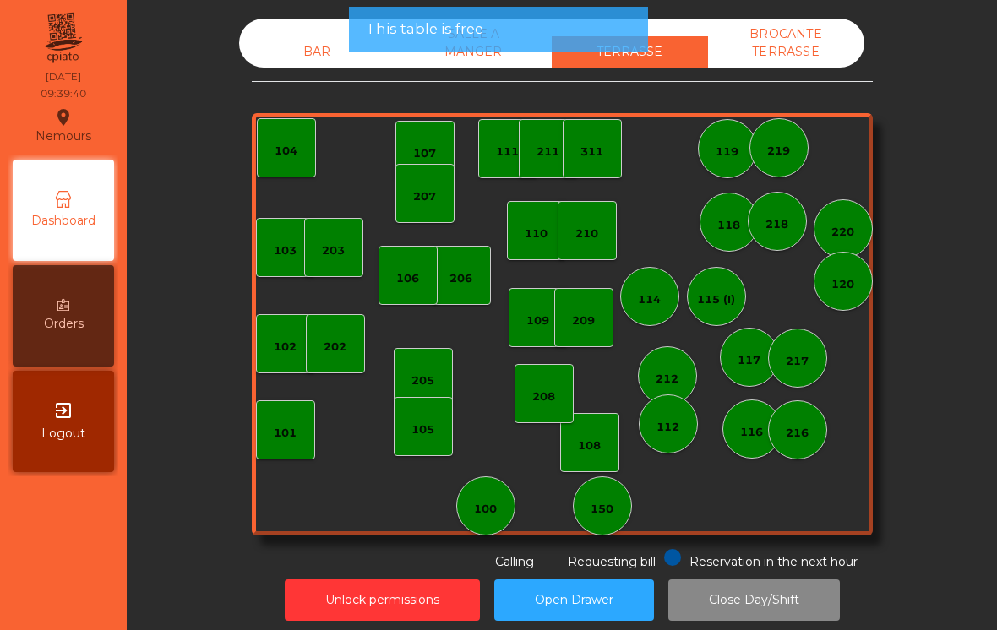
click at [313, 40] on div "BAR" at bounding box center [317, 51] width 156 height 31
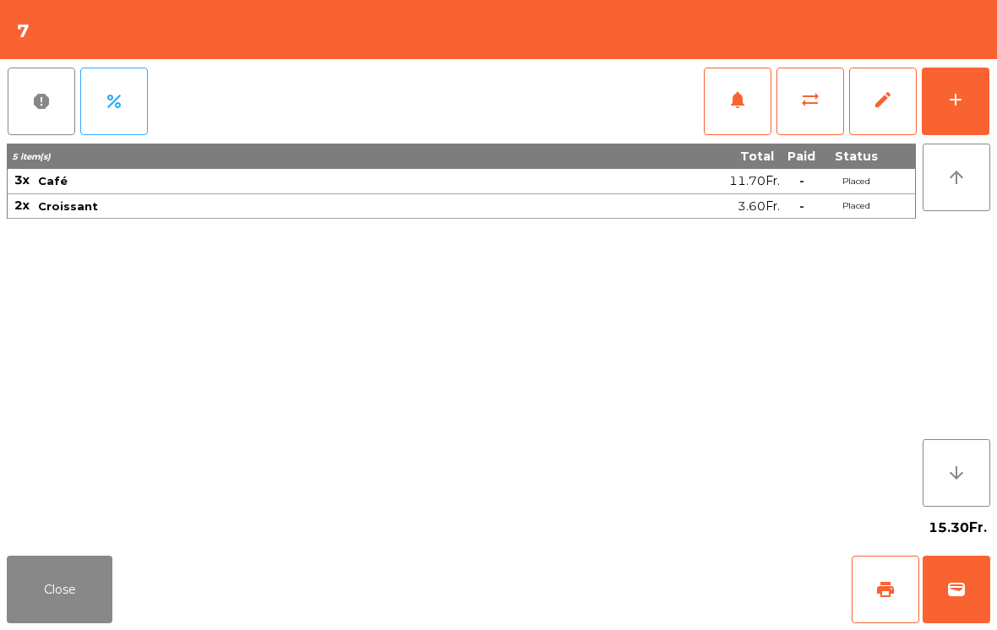
click at [815, 107] on span "sync_alt" at bounding box center [810, 100] width 20 height 20
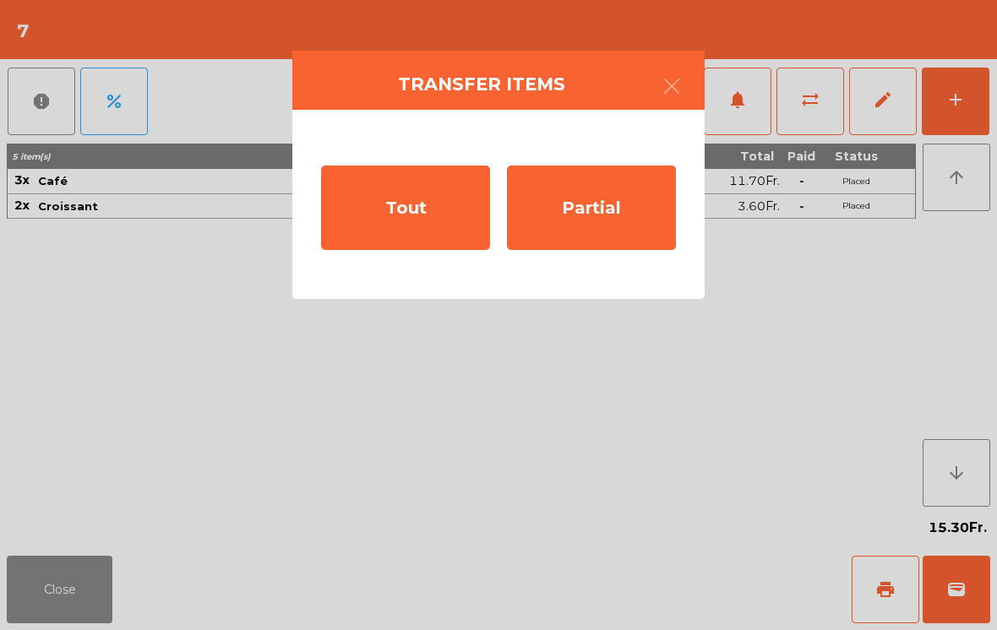
click at [612, 218] on div "Partial" at bounding box center [591, 208] width 169 height 84
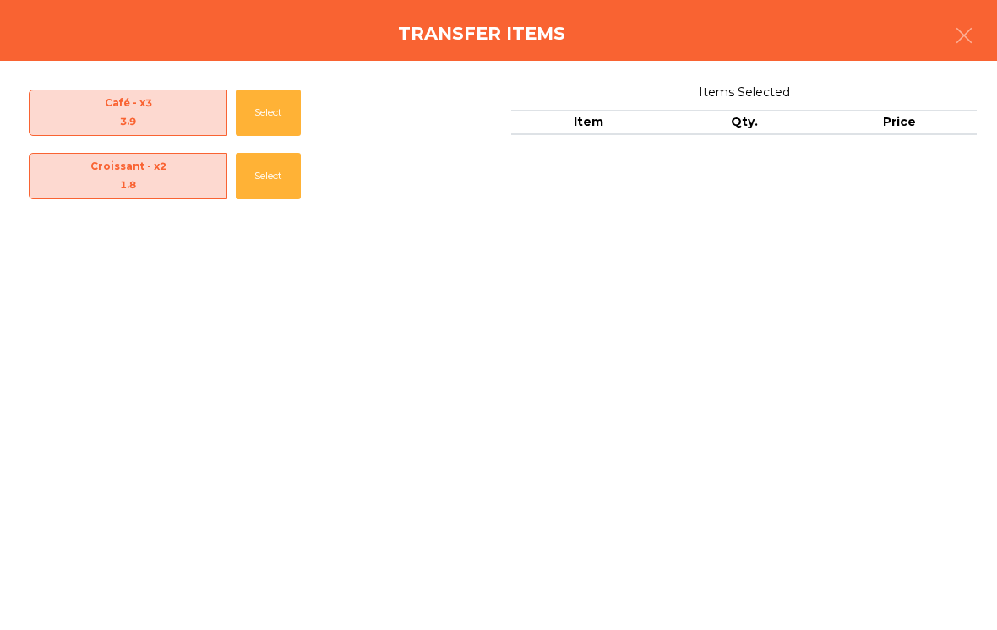
click at [277, 115] on button "Select" at bounding box center [268, 113] width 65 height 46
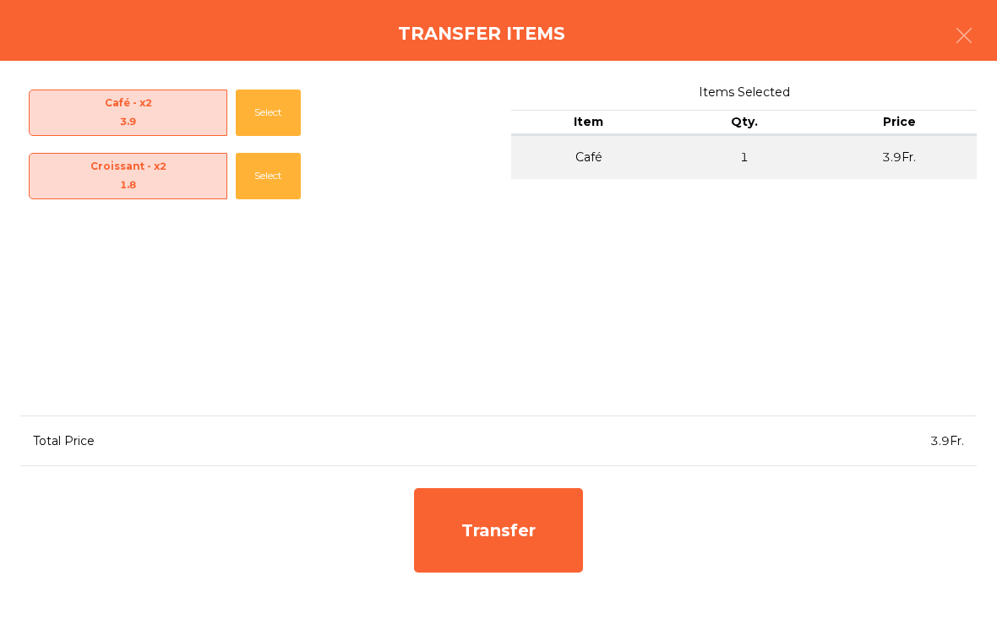
click at [529, 551] on div "Transfer" at bounding box center [498, 530] width 169 height 84
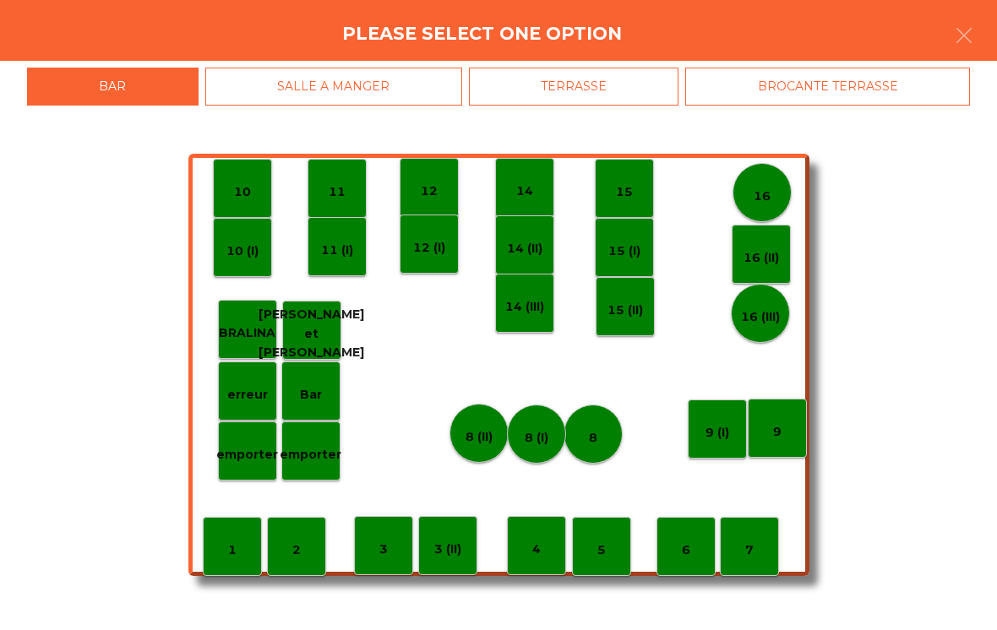
click at [539, 193] on div "14" at bounding box center [524, 187] width 59 height 59
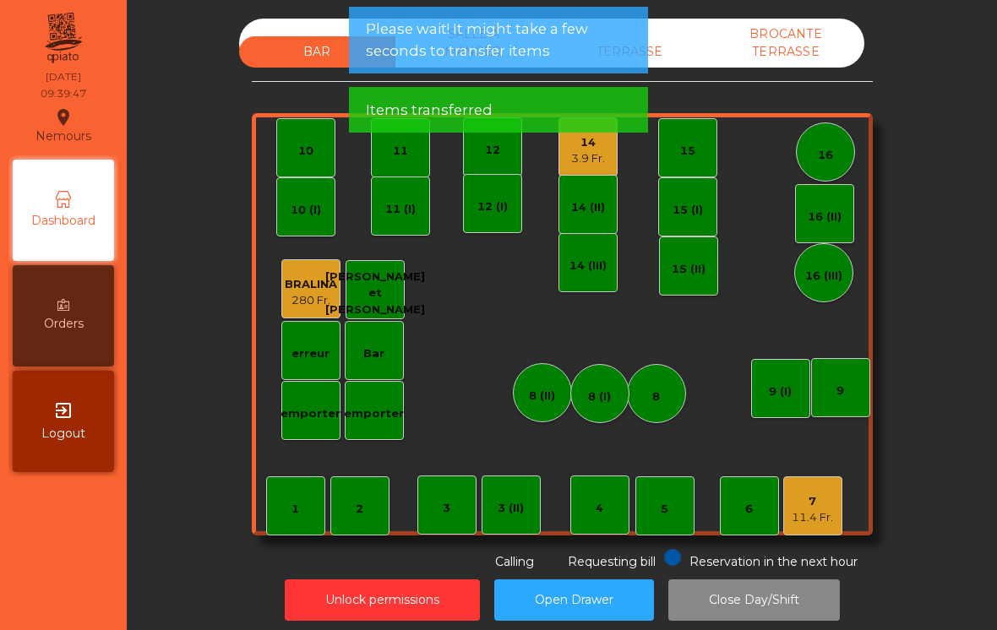
click at [828, 500] on div "7" at bounding box center [811, 501] width 41 height 17
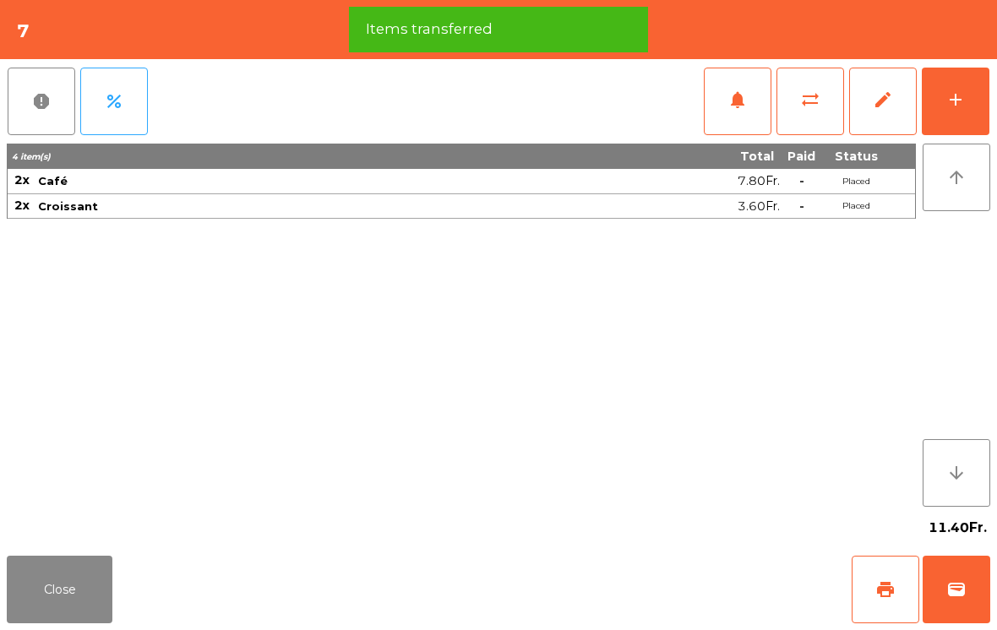
click at [954, 588] on span "wallet" at bounding box center [956, 589] width 20 height 20
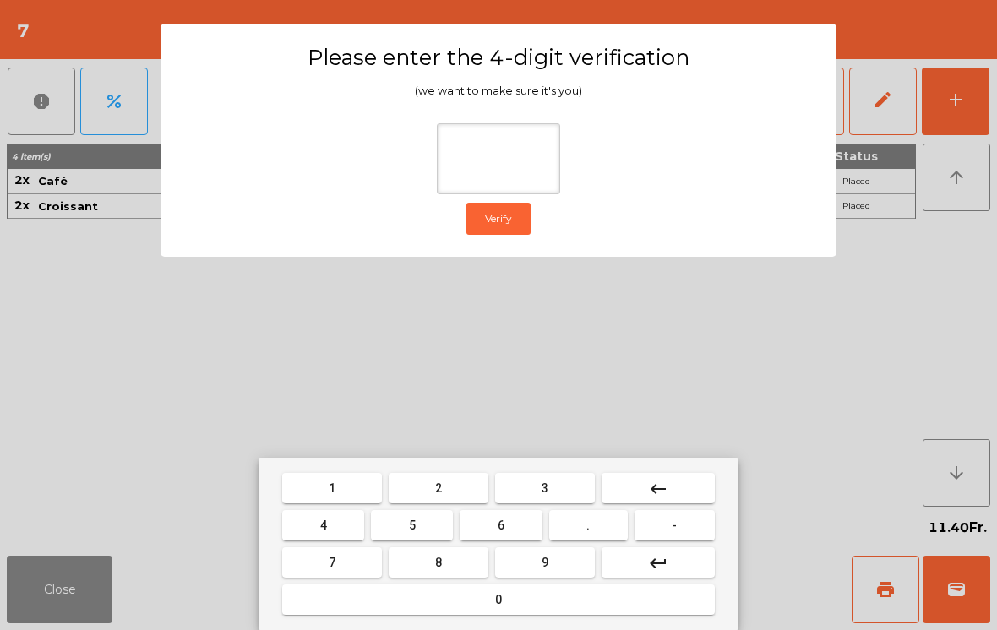
type input "*"
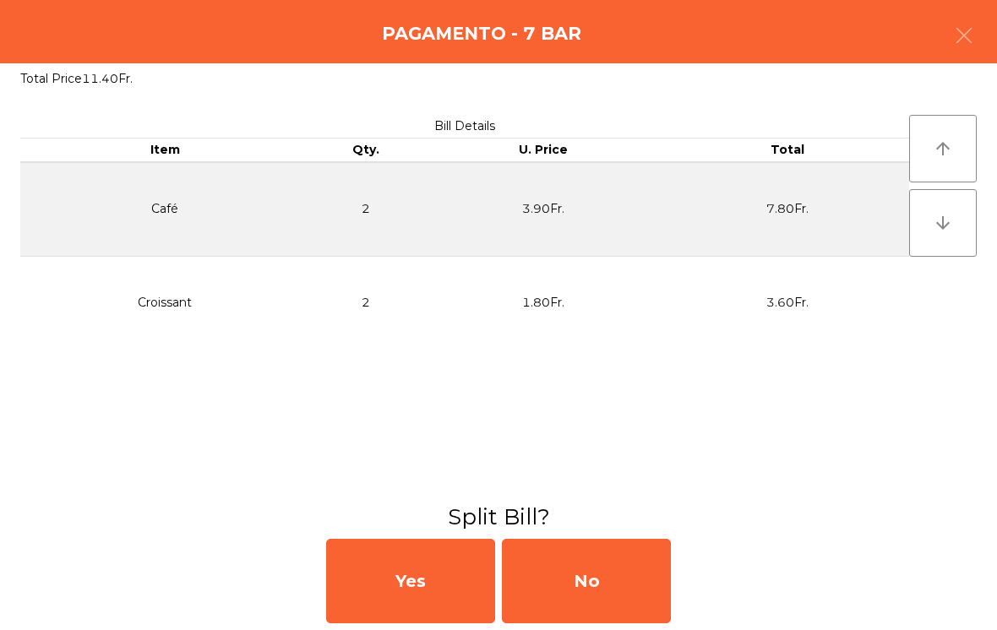
click at [612, 598] on div "No" at bounding box center [586, 581] width 169 height 84
click at [595, 587] on div "MB" at bounding box center [586, 581] width 169 height 84
click at [579, 584] on div "No" at bounding box center [586, 581] width 169 height 84
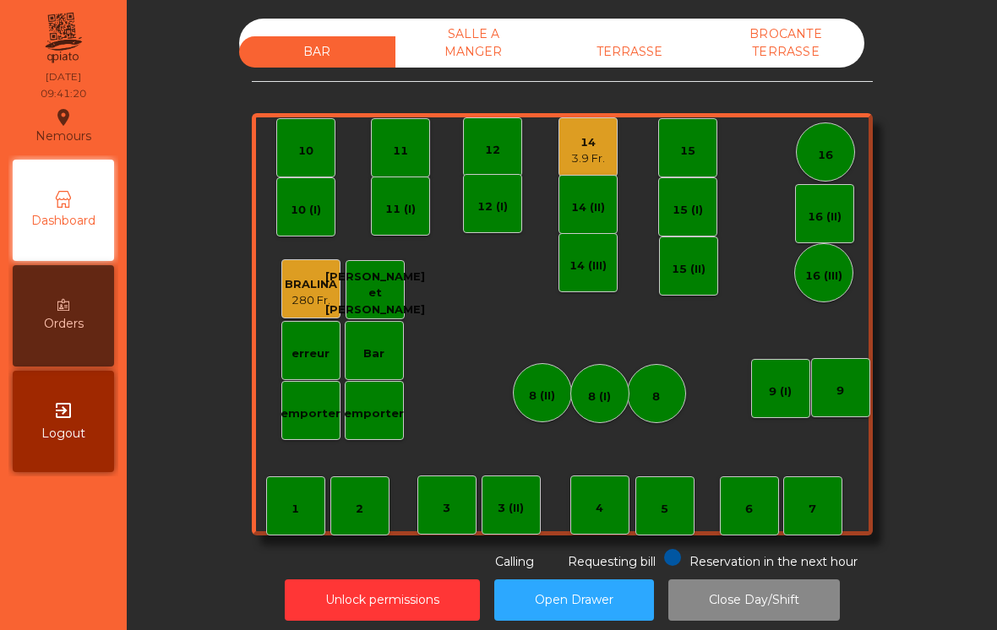
click at [602, 171] on div "14 3.9 Fr." at bounding box center [587, 146] width 59 height 59
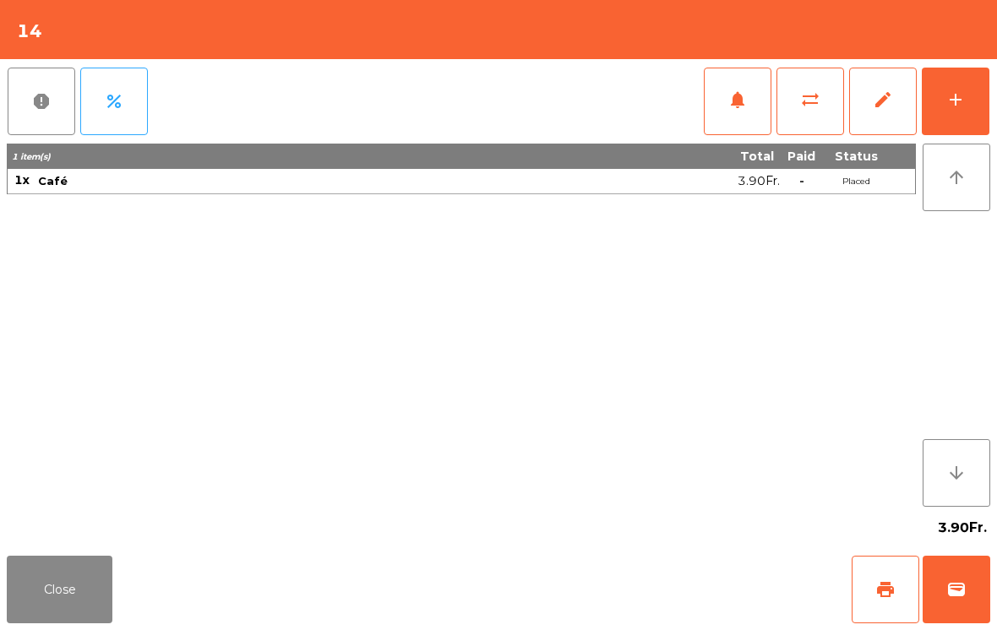
click at [959, 568] on button "wallet" at bounding box center [956, 590] width 68 height 68
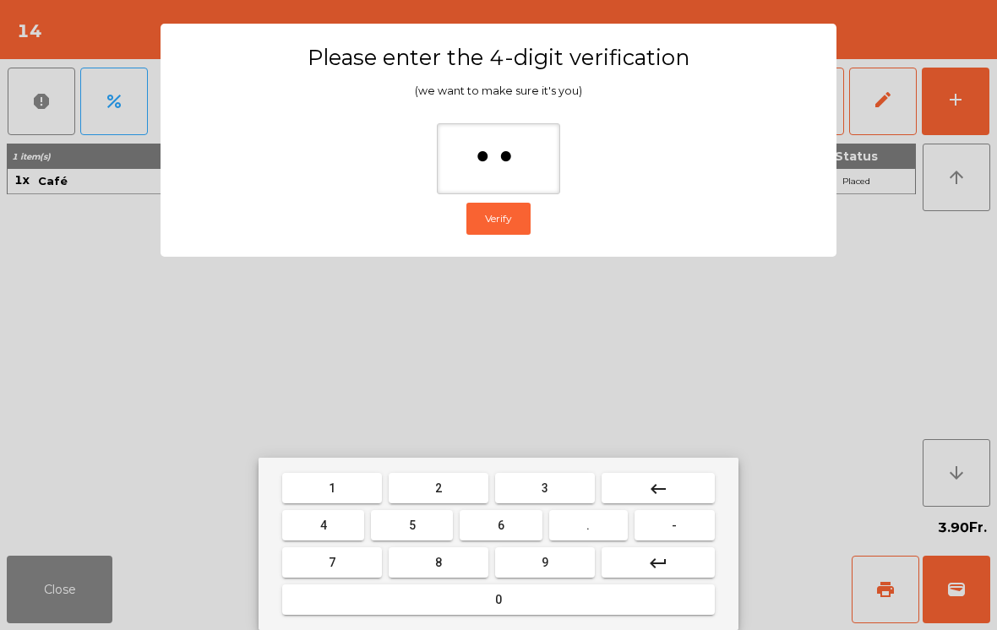
type input "***"
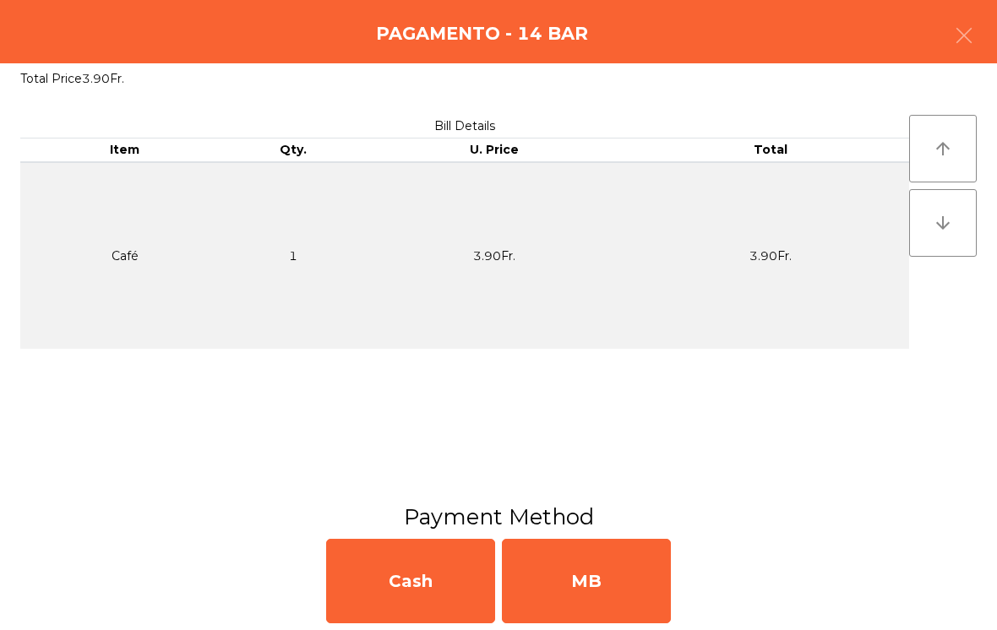
click at [579, 585] on div "MB" at bounding box center [586, 581] width 169 height 84
click at [602, 568] on div "No" at bounding box center [586, 581] width 169 height 84
